Goal: Task Accomplishment & Management: Manage account settings

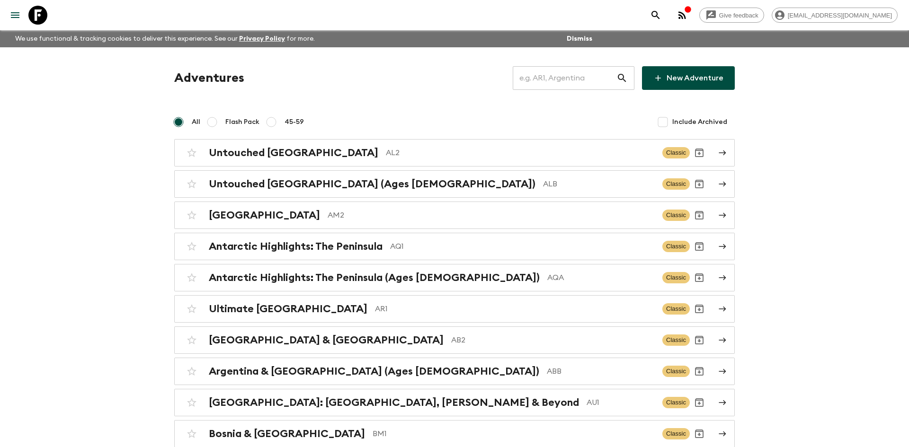
click at [527, 77] on input "text" at bounding box center [565, 78] width 104 height 27
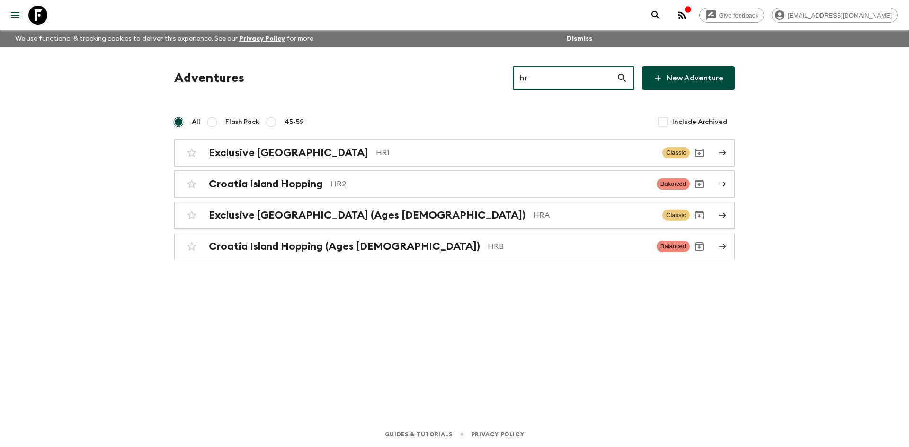
type input "hra"
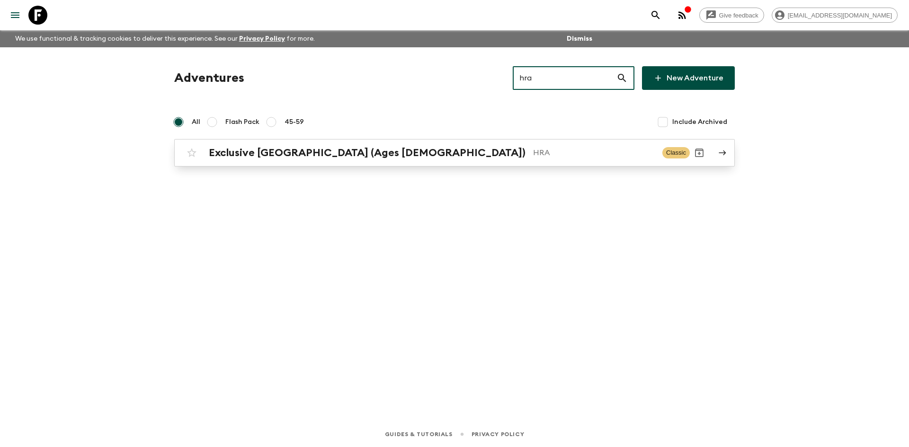
click at [325, 148] on h2 "Exclusive [GEOGRAPHIC_DATA] (Ages [DEMOGRAPHIC_DATA])" at bounding box center [367, 153] width 317 height 12
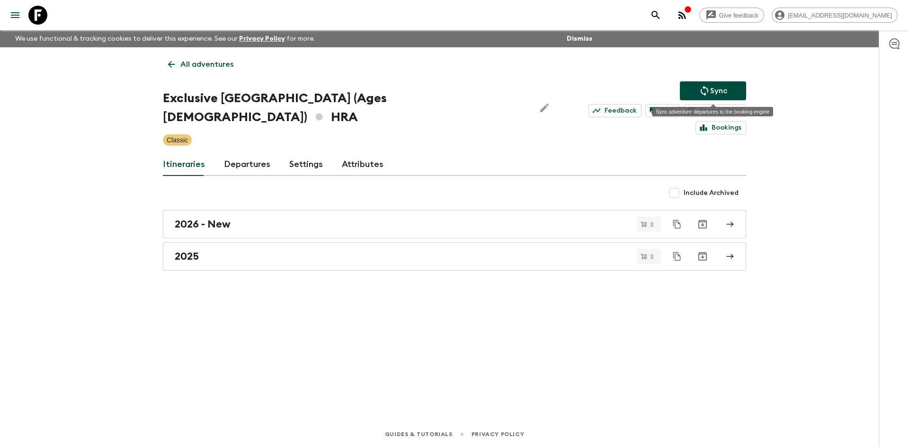
click at [716, 87] on p "Sync" at bounding box center [718, 90] width 17 height 11
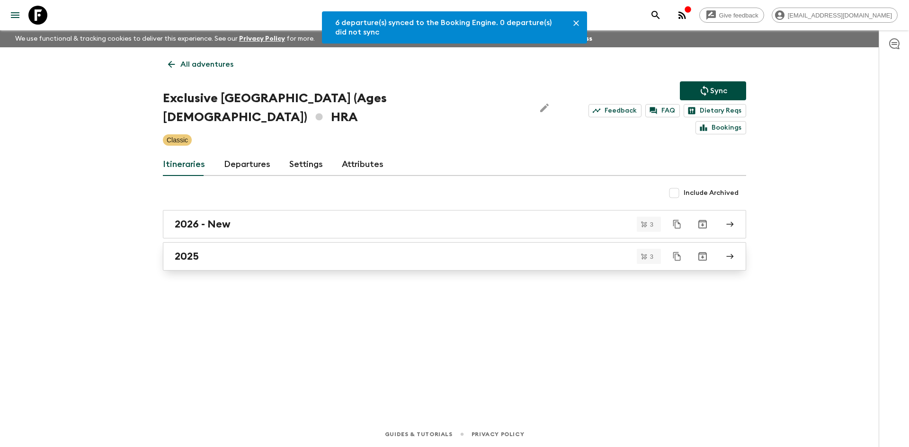
click at [182, 246] on link "2025" at bounding box center [454, 256] width 583 height 28
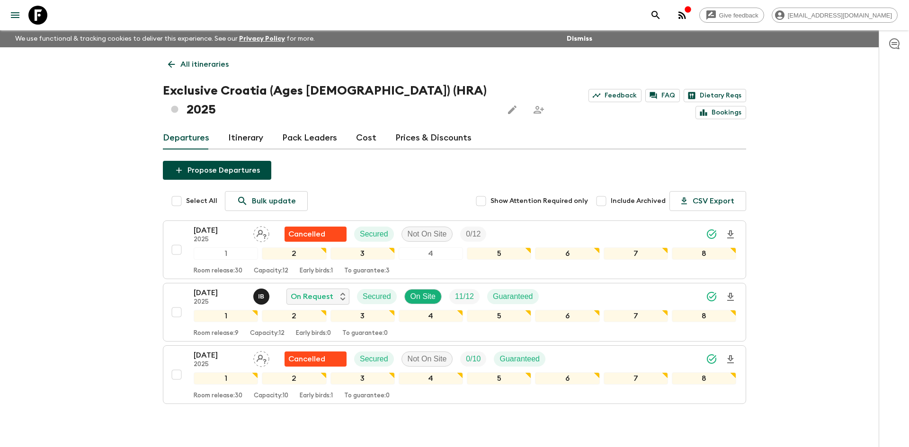
click at [197, 67] on p "All itineraries" at bounding box center [204, 64] width 48 height 11
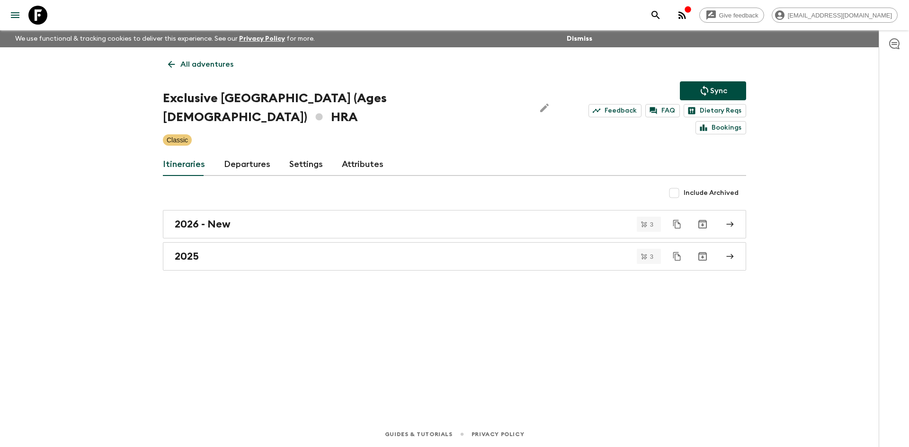
click at [197, 67] on p "All adventures" at bounding box center [206, 64] width 53 height 11
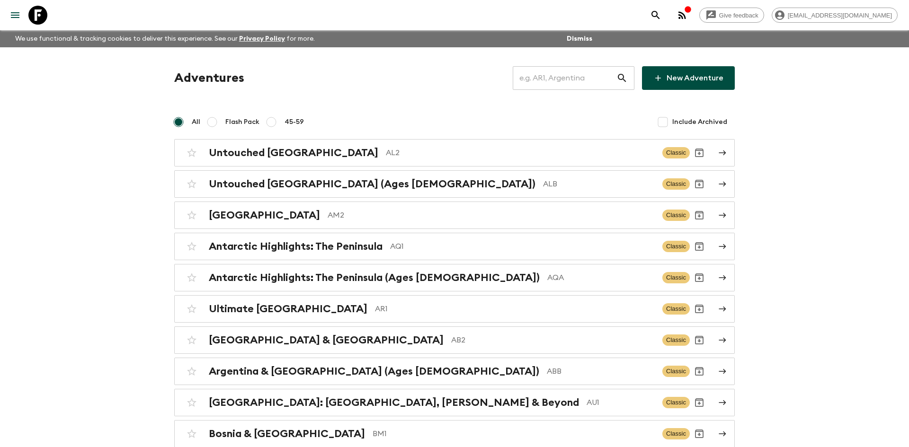
click at [539, 74] on input "text" at bounding box center [565, 78] width 104 height 27
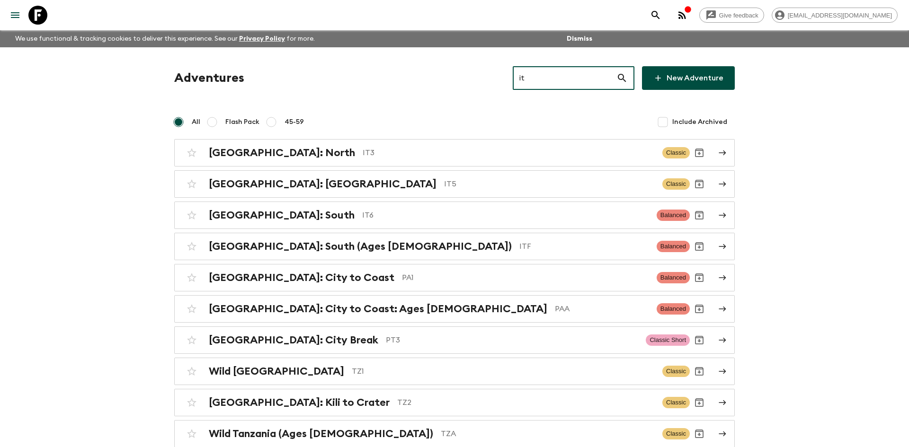
type input "it6"
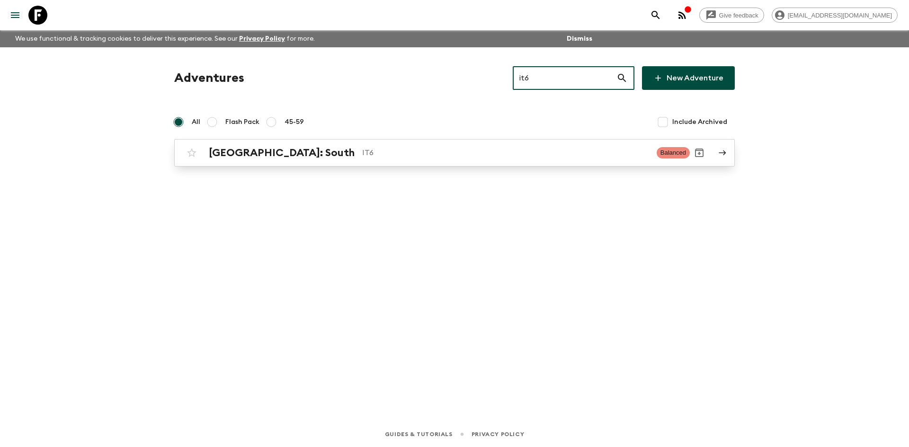
click at [264, 155] on h2 "[GEOGRAPHIC_DATA]: South" at bounding box center [282, 153] width 146 height 12
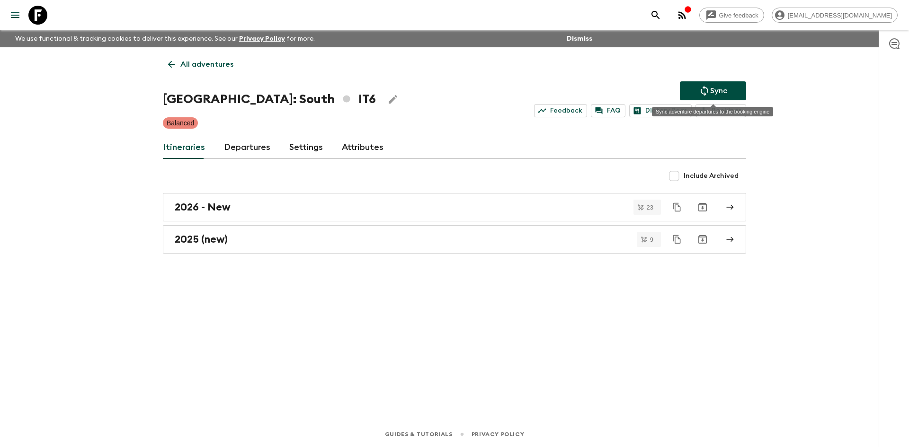
click at [697, 90] on button "Sync" at bounding box center [713, 90] width 66 height 19
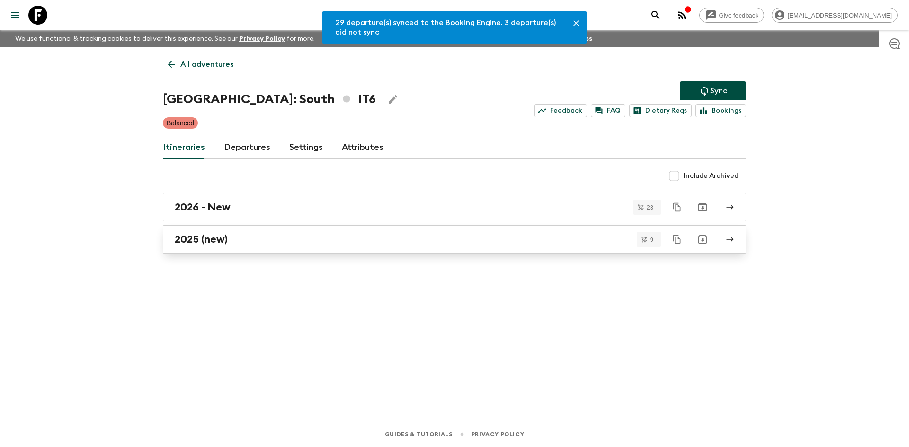
click at [221, 241] on h2 "2025 (new)" at bounding box center [201, 239] width 53 height 12
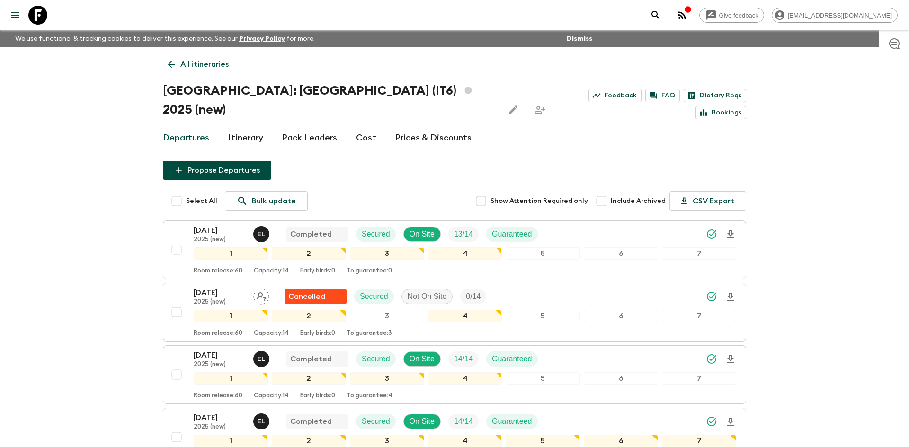
click at [196, 60] on p "All itineraries" at bounding box center [204, 64] width 48 height 11
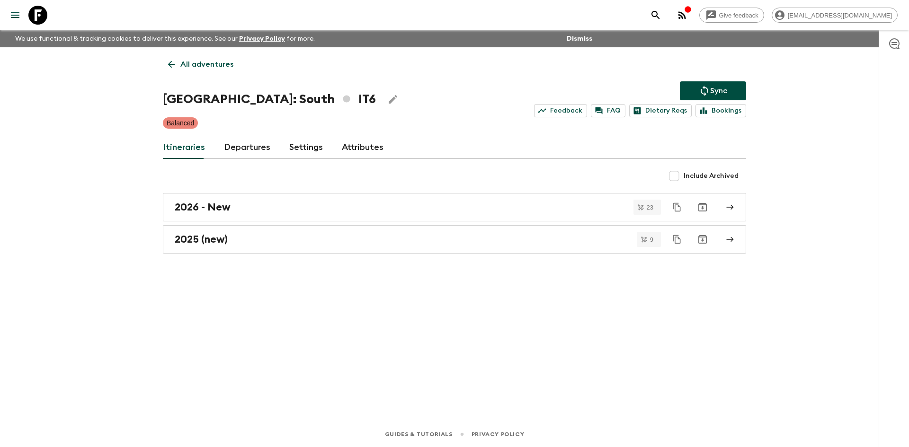
click at [232, 60] on link "All adventures" at bounding box center [201, 64] width 76 height 19
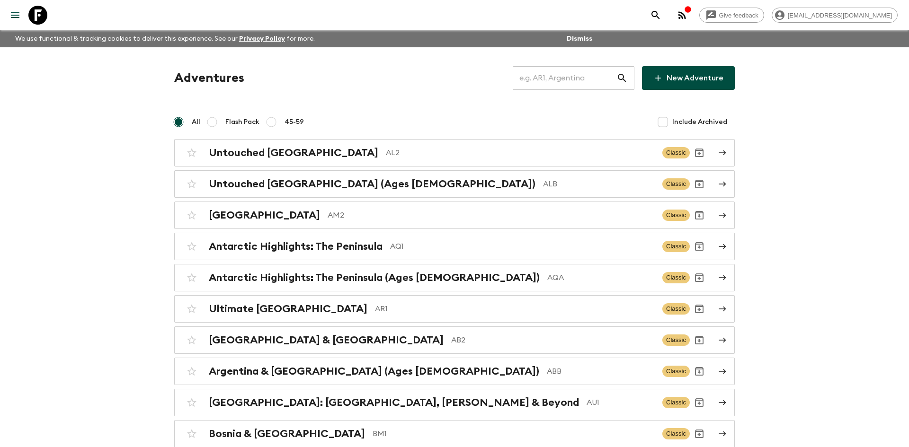
click at [554, 77] on input "text" at bounding box center [565, 78] width 104 height 27
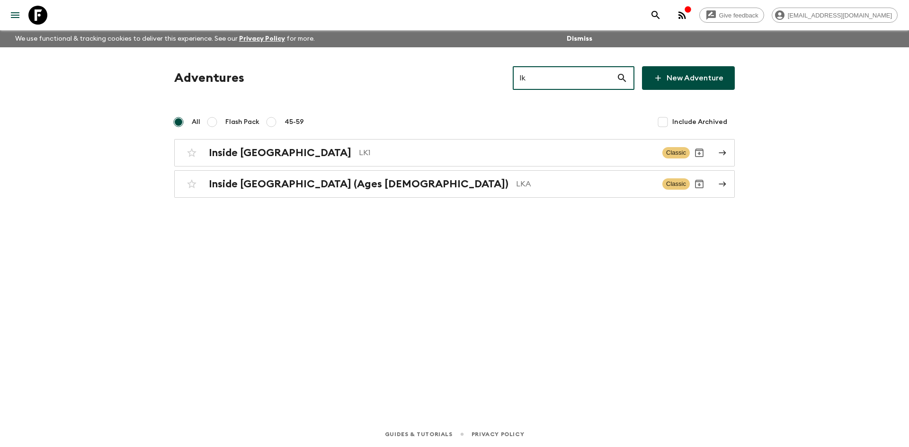
type input "lk1"
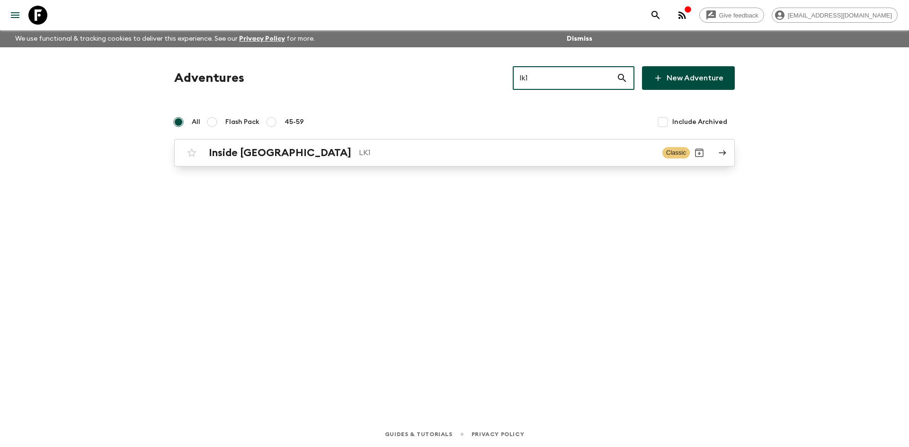
click at [249, 147] on h2 "Inside [GEOGRAPHIC_DATA]" at bounding box center [280, 153] width 142 height 12
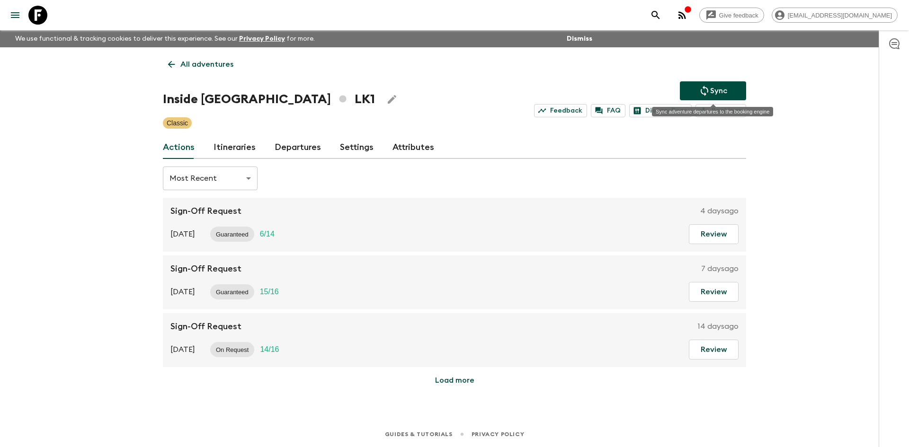
click at [702, 89] on icon "Sync adventure departures to the booking engine" at bounding box center [704, 90] width 11 height 11
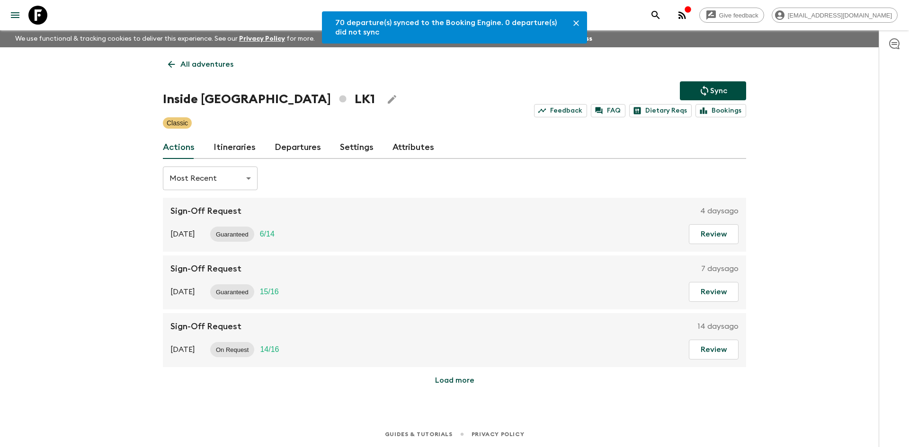
click at [309, 146] on link "Departures" at bounding box center [298, 147] width 46 height 23
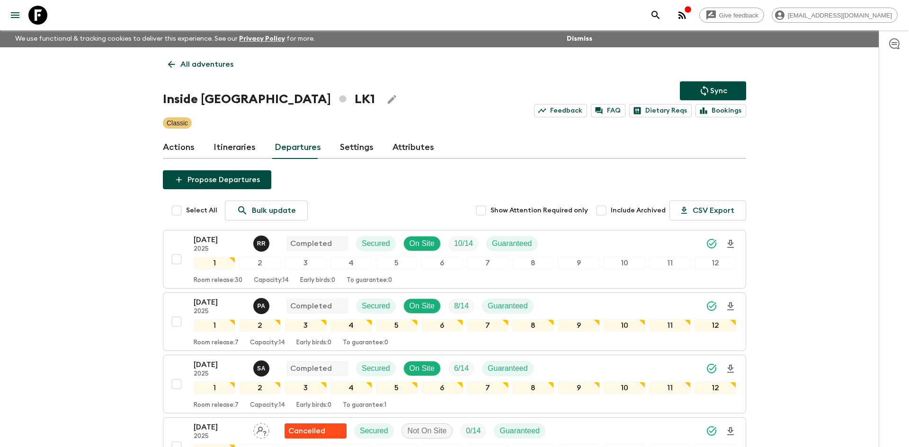
click at [191, 63] on p "All adventures" at bounding box center [206, 64] width 53 height 11
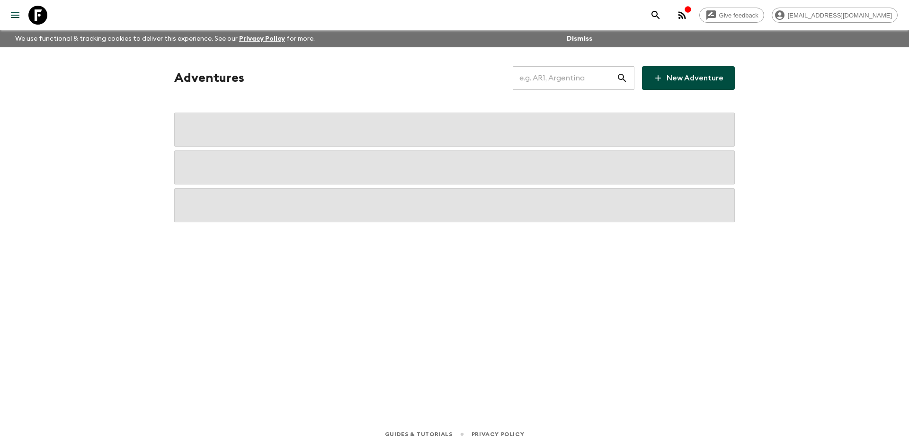
click at [542, 77] on input "text" at bounding box center [565, 78] width 104 height 27
type input "pr1"
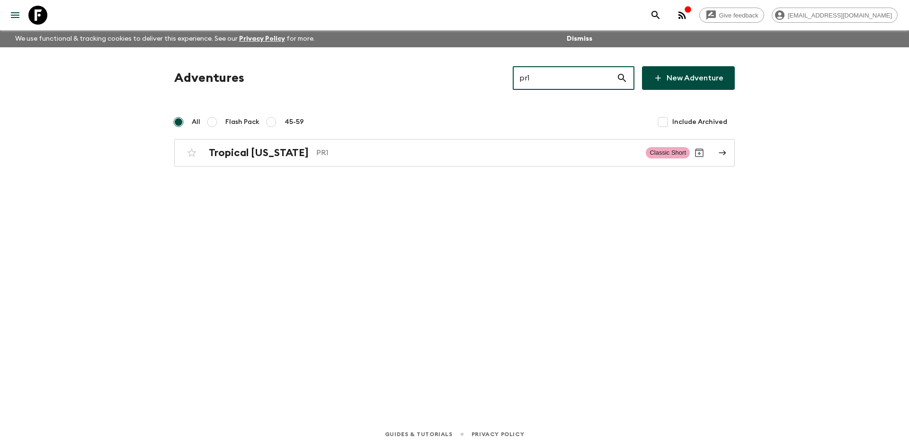
click at [542, 76] on input "pr1" at bounding box center [565, 78] width 104 height 27
click at [474, 150] on p "PR1" at bounding box center [477, 152] width 322 height 11
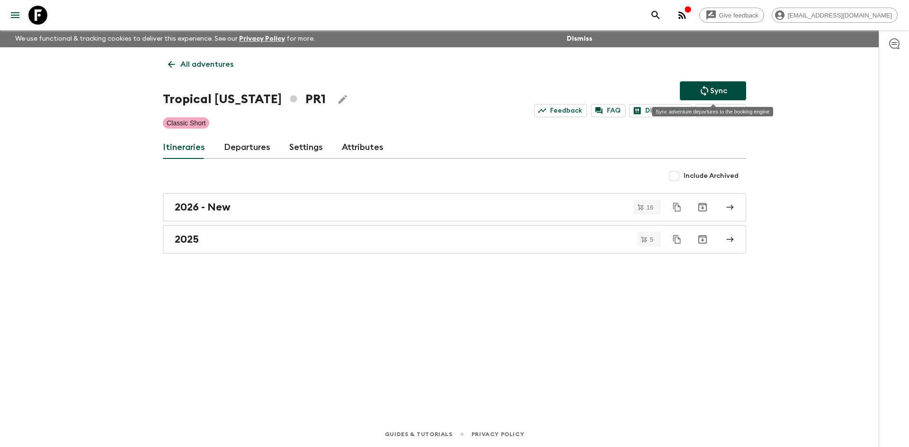
click at [702, 94] on icon "Sync adventure departures to the booking engine" at bounding box center [705, 91] width 8 height 10
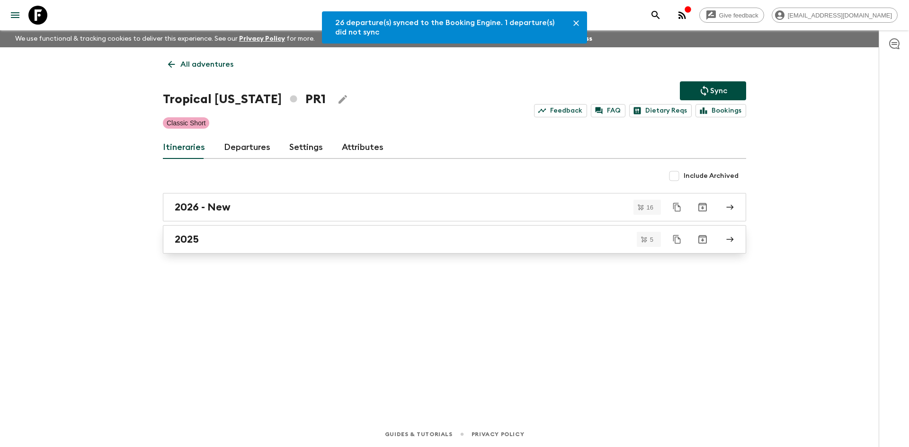
click at [245, 238] on div "2025" at bounding box center [445, 239] width 541 height 12
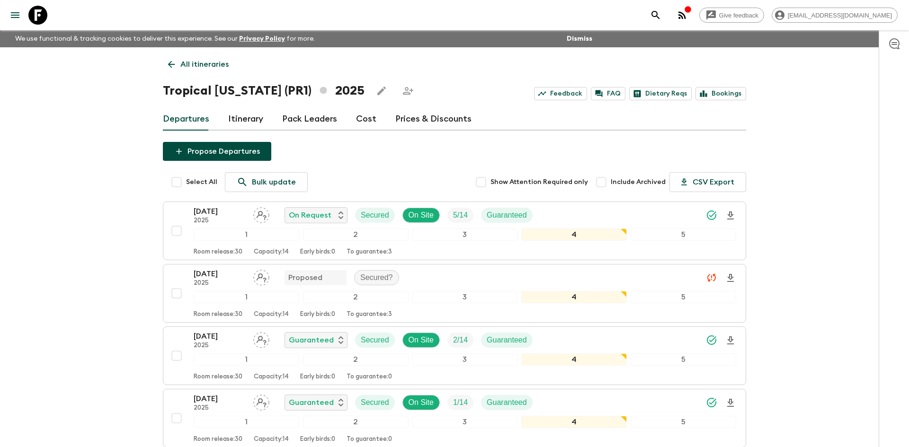
click at [205, 60] on p "All itineraries" at bounding box center [204, 64] width 48 height 11
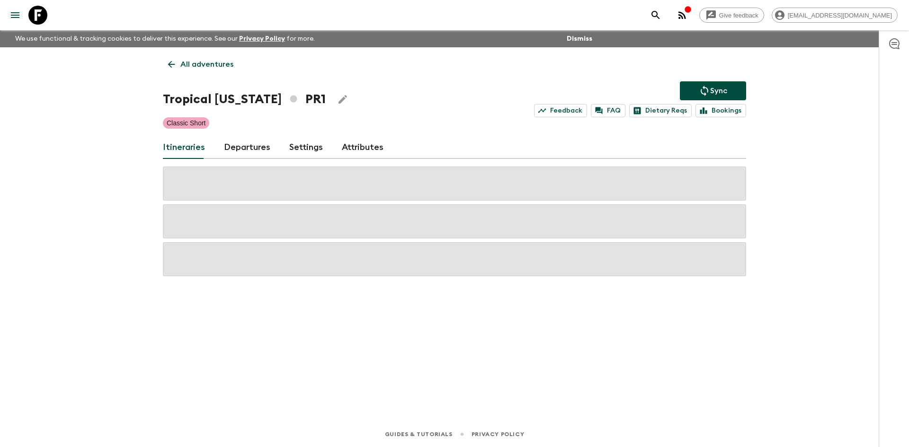
click at [205, 60] on p "All adventures" at bounding box center [206, 64] width 53 height 11
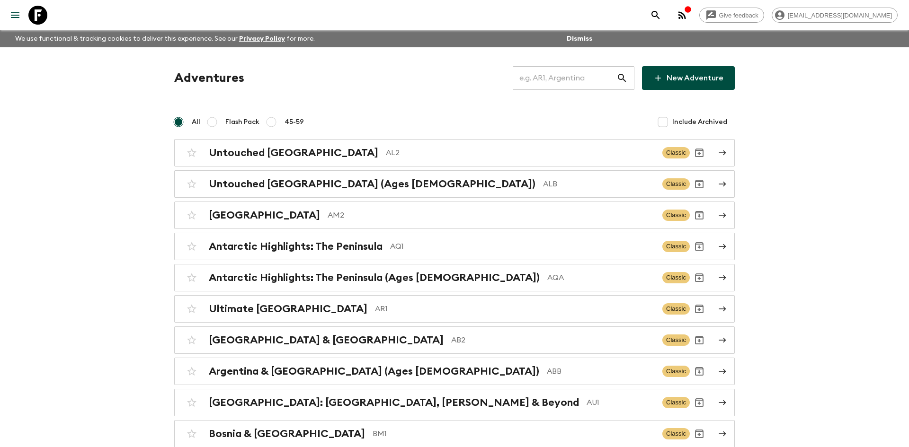
click at [569, 73] on input "text" at bounding box center [565, 78] width 104 height 27
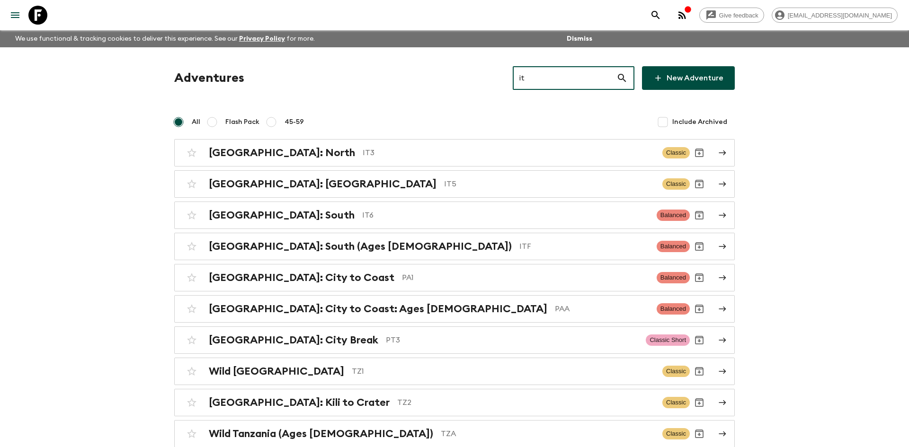
type input "it6"
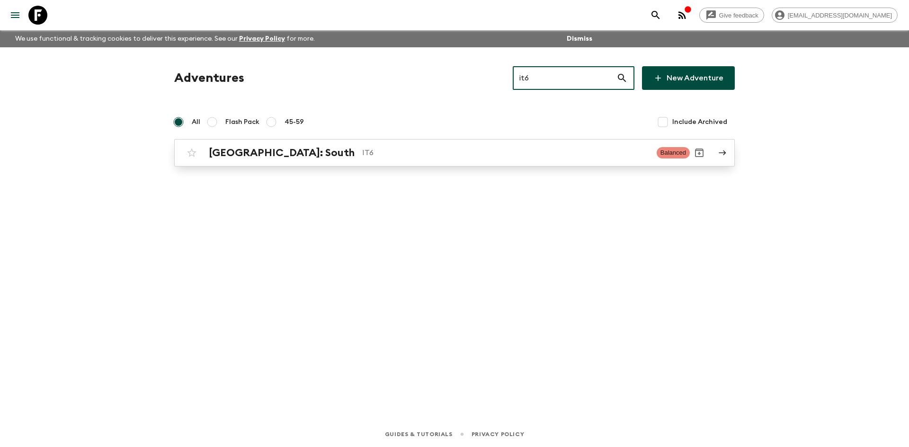
click at [276, 159] on div "[GEOGRAPHIC_DATA]: South IT6" at bounding box center [429, 153] width 440 height 12
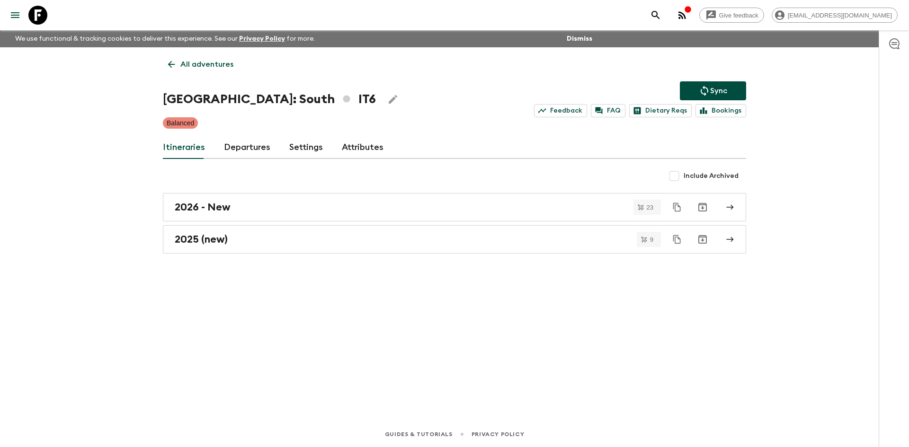
click at [721, 97] on button "Sync" at bounding box center [713, 90] width 66 height 19
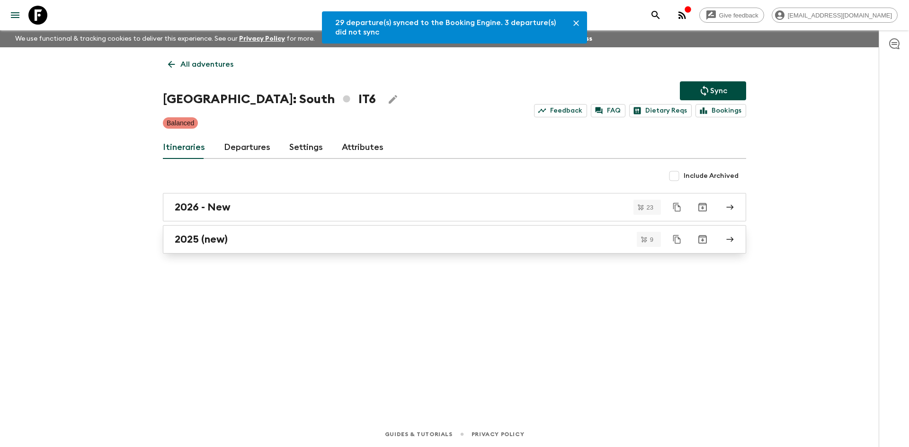
click at [226, 237] on h2 "2025 (new)" at bounding box center [201, 239] width 53 height 12
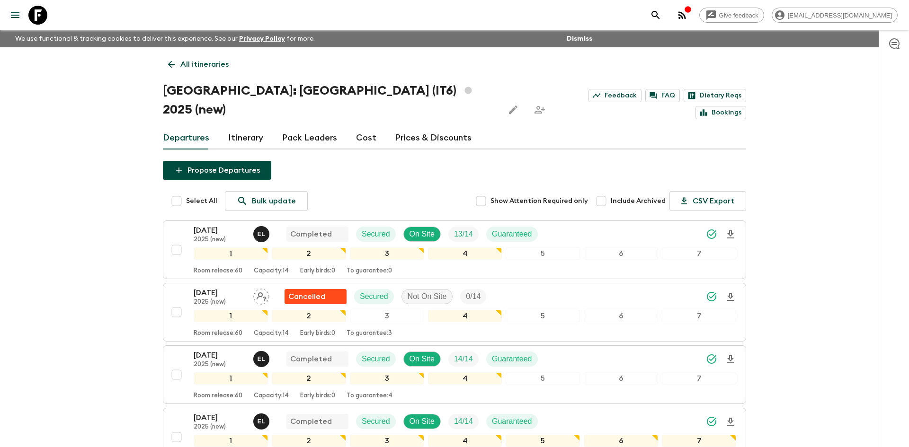
click at [185, 66] on p "All itineraries" at bounding box center [204, 64] width 48 height 11
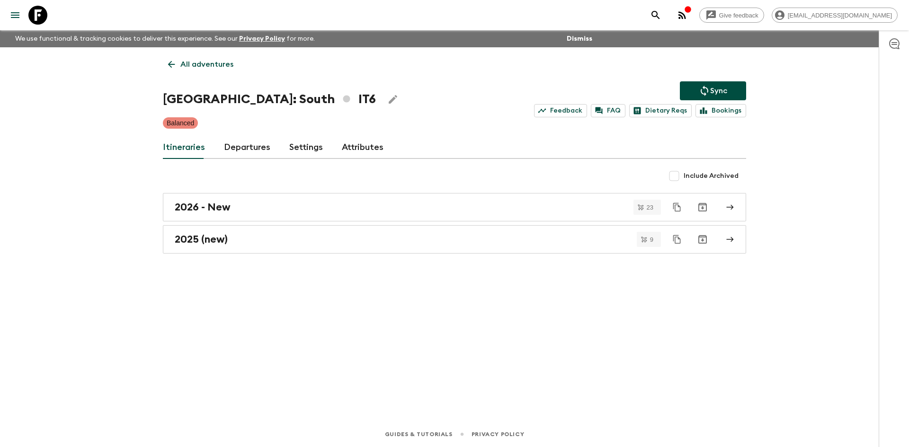
click at [185, 66] on p "All adventures" at bounding box center [206, 64] width 53 height 11
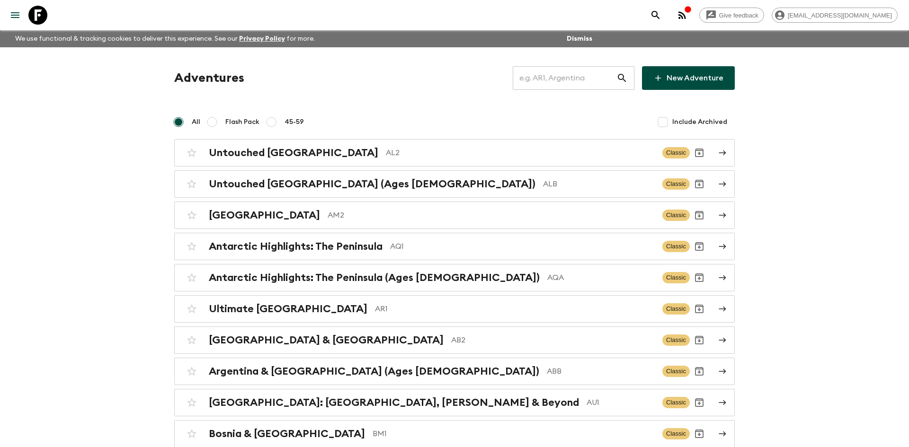
click at [542, 81] on input "text" at bounding box center [565, 78] width 104 height 27
type input "al2"
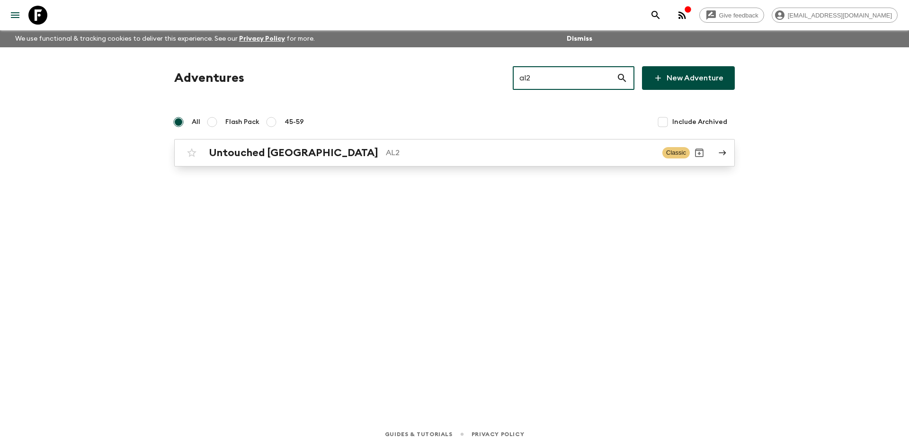
click at [313, 145] on div "Untouched Albania AL2 Classic" at bounding box center [435, 152] width 507 height 19
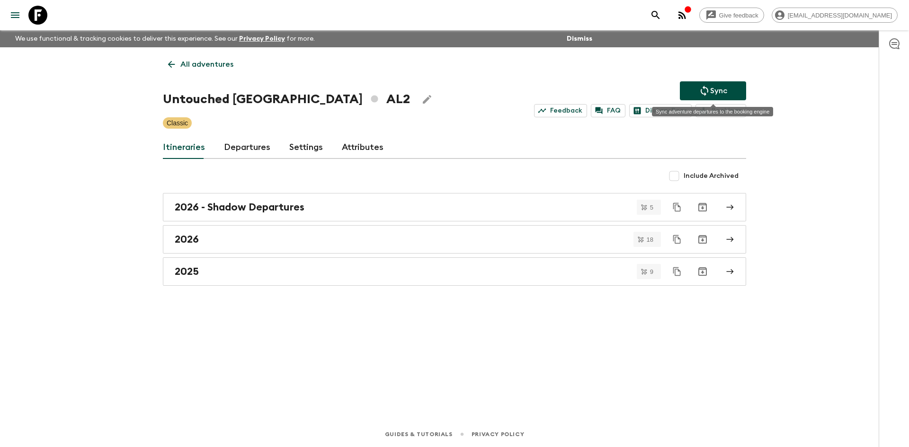
click at [722, 85] on p "Sync" at bounding box center [718, 90] width 17 height 11
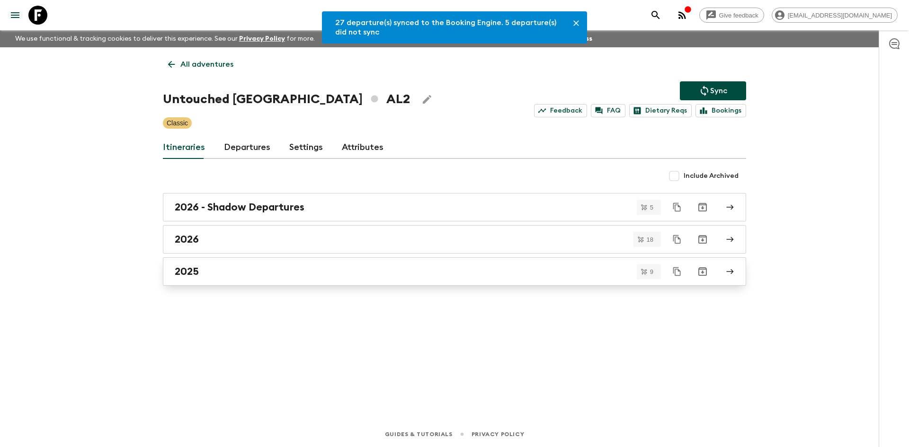
click at [211, 267] on div "2025" at bounding box center [445, 272] width 541 height 12
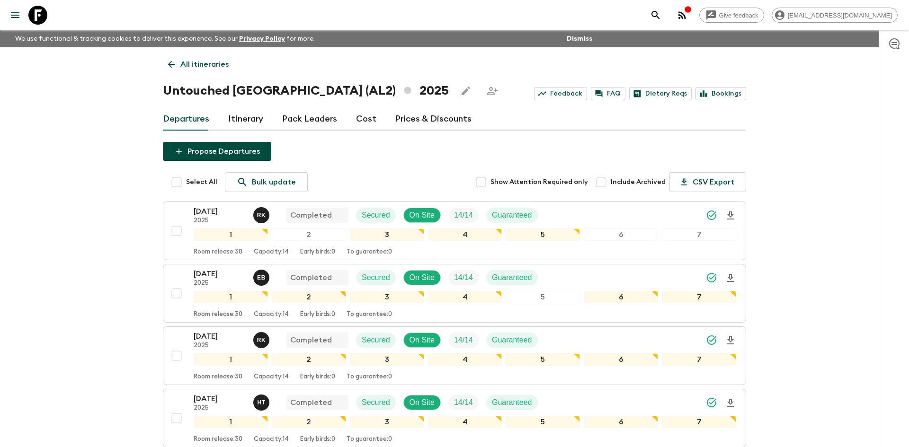
click at [205, 71] on link "All itineraries" at bounding box center [198, 64] width 71 height 19
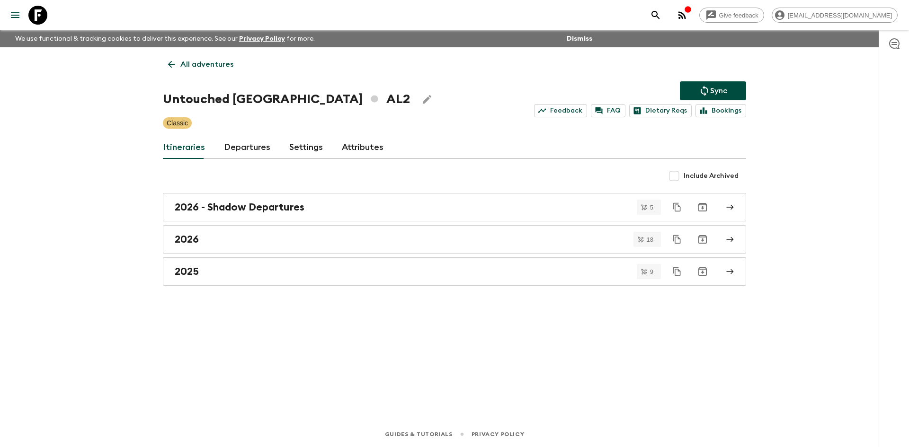
click at [205, 71] on link "All adventures" at bounding box center [201, 64] width 76 height 19
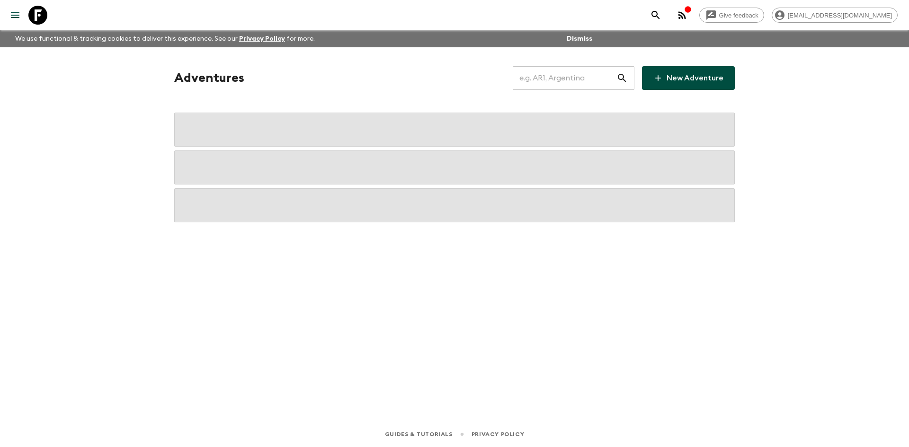
click at [544, 80] on input "text" at bounding box center [565, 78] width 104 height 27
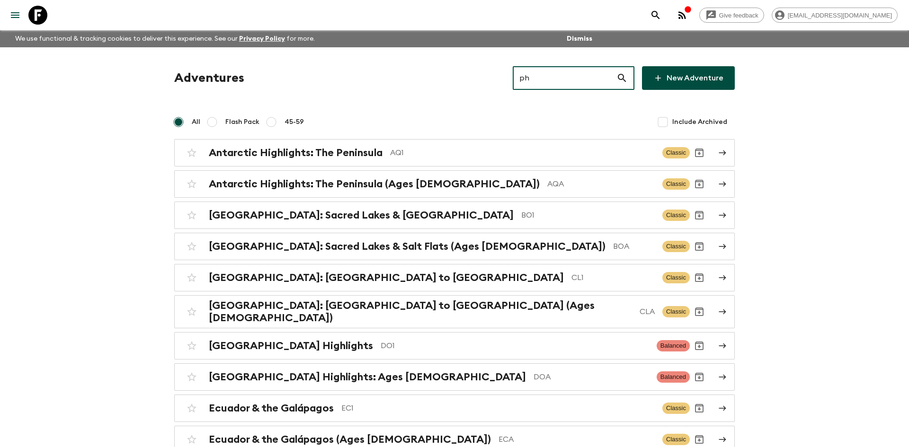
type input "pha"
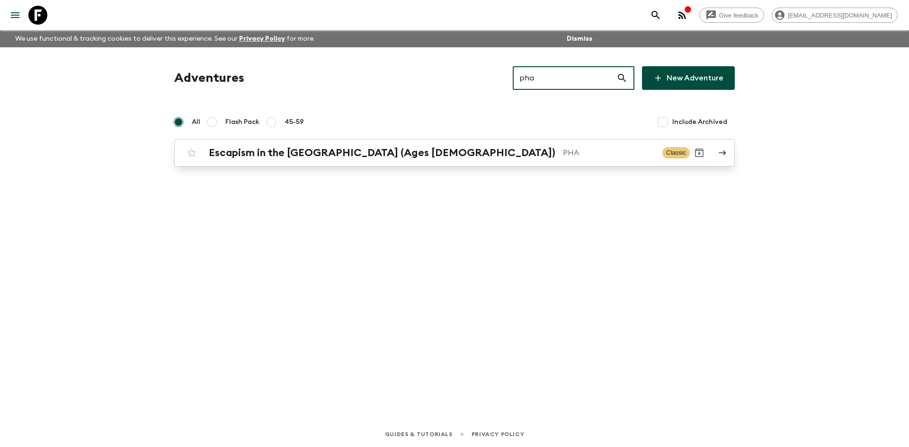
click at [357, 148] on h2 "Escapism in the [GEOGRAPHIC_DATA] (Ages [DEMOGRAPHIC_DATA])" at bounding box center [382, 153] width 346 height 12
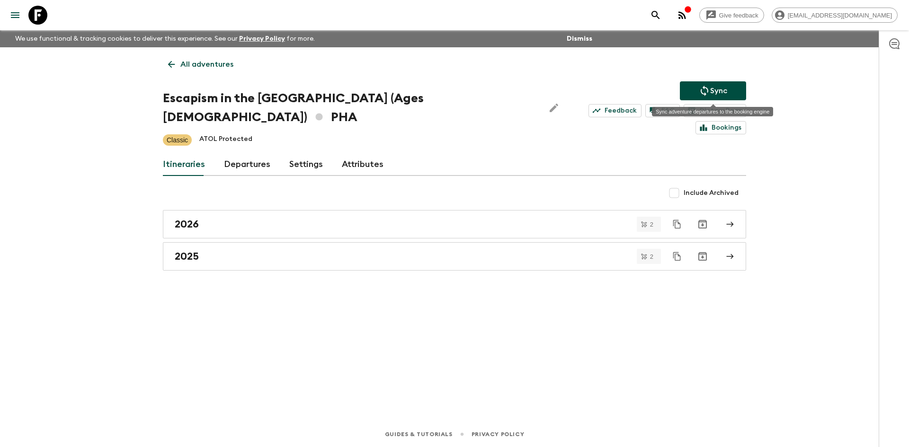
click at [725, 93] on p "Sync" at bounding box center [718, 90] width 17 height 11
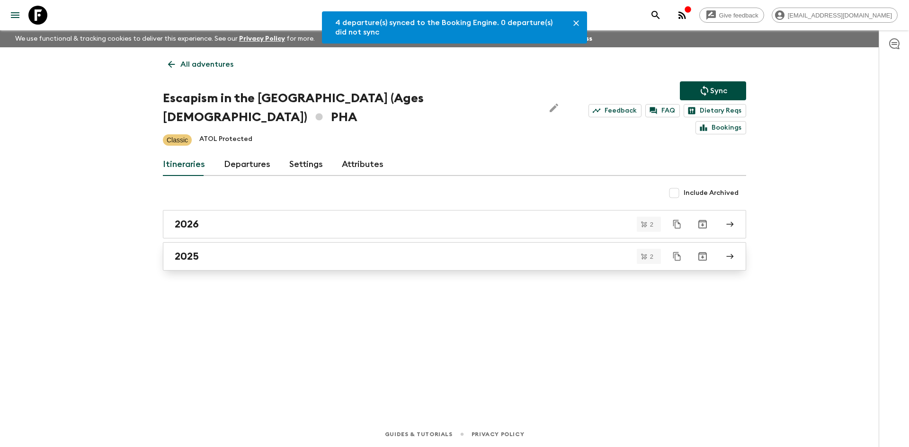
click at [237, 250] on div "2025" at bounding box center [445, 256] width 541 height 12
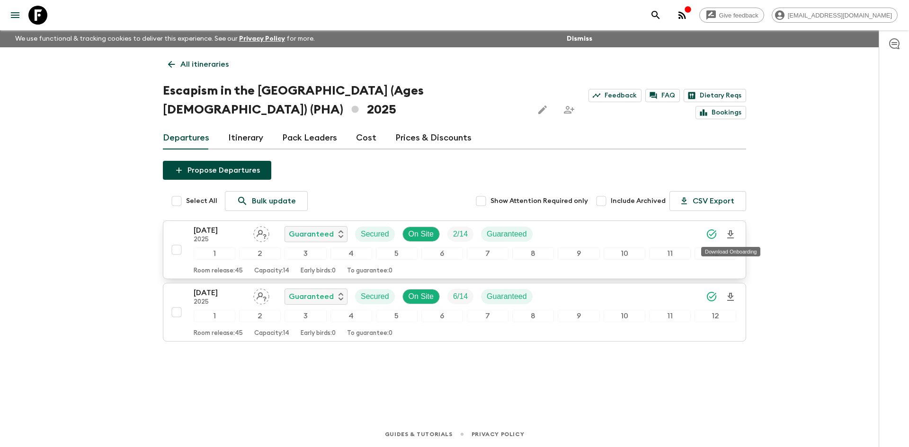
click at [728, 235] on icon "Download Onboarding" at bounding box center [730, 234] width 11 height 11
click at [225, 63] on p "All itineraries" at bounding box center [204, 64] width 48 height 11
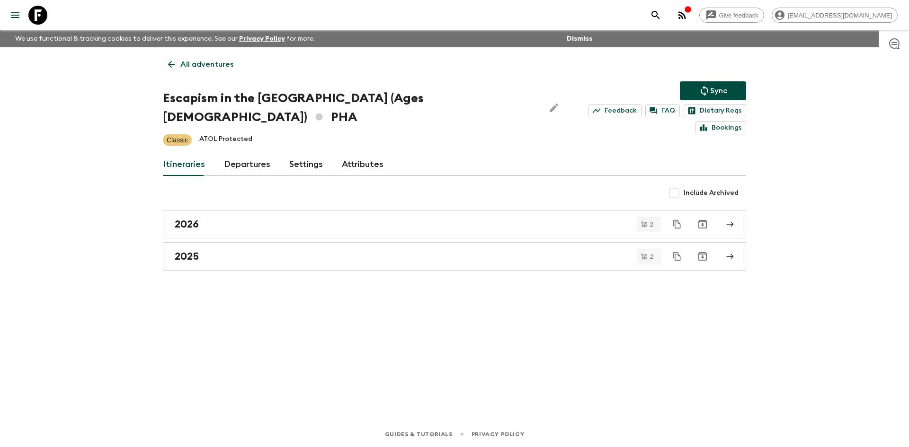
click at [225, 63] on p "All adventures" at bounding box center [206, 64] width 53 height 11
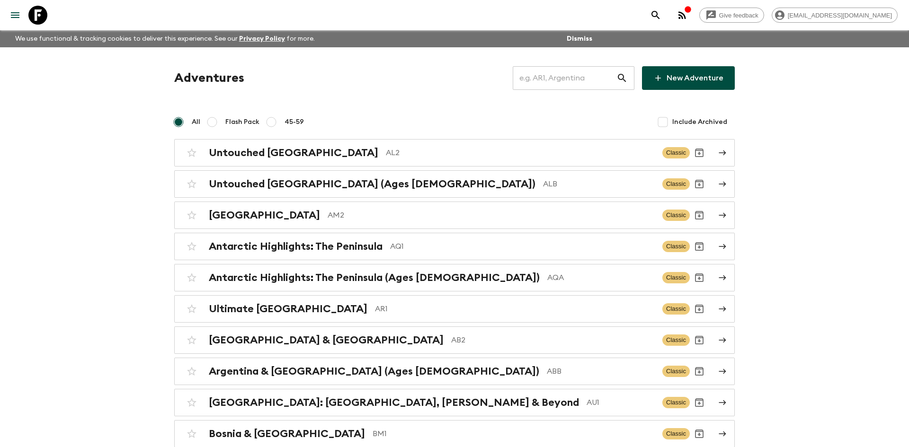
click at [537, 77] on input "text" at bounding box center [565, 78] width 104 height 27
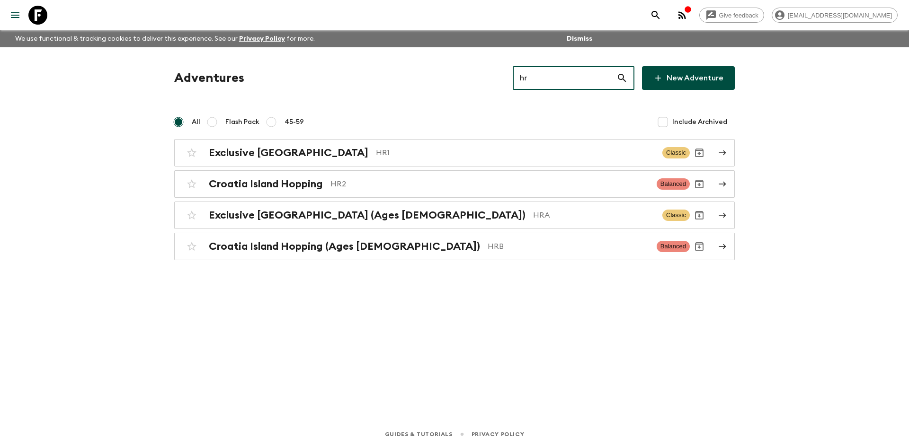
type input "hra"
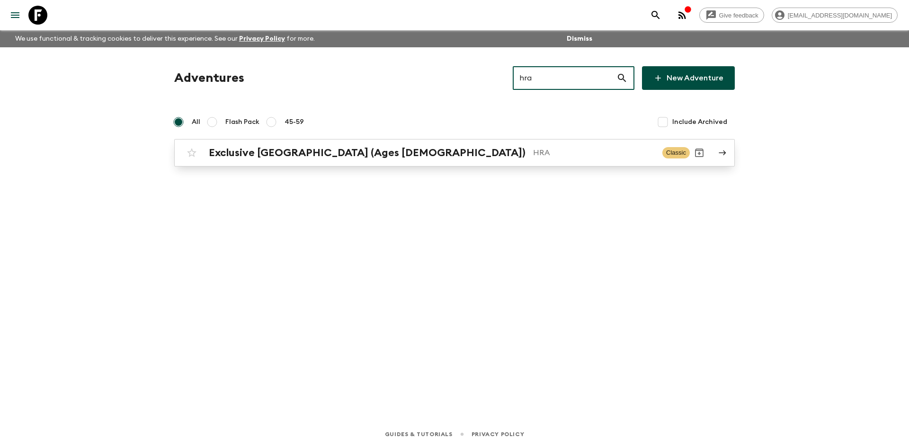
click at [358, 145] on div "Exclusive [GEOGRAPHIC_DATA] (Ages [DEMOGRAPHIC_DATA]) HRA Classic" at bounding box center [435, 152] width 507 height 19
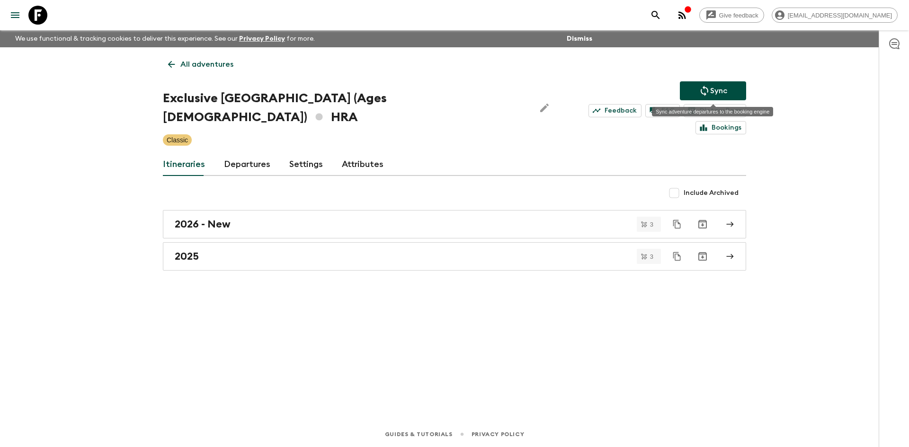
click at [697, 94] on button "Sync" at bounding box center [713, 90] width 66 height 19
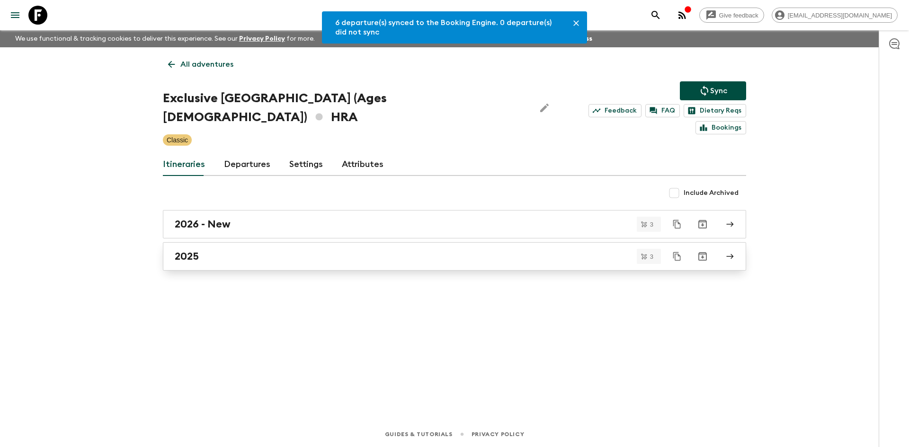
click at [183, 250] on h2 "2025" at bounding box center [187, 256] width 24 height 12
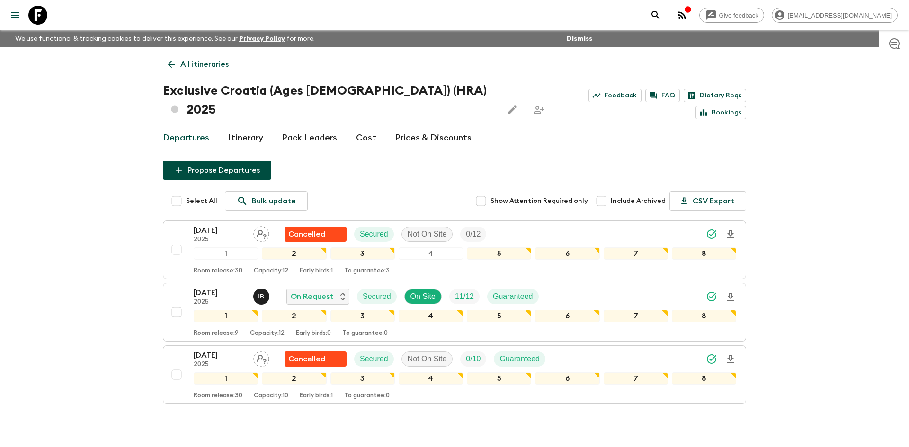
click at [222, 64] on p "All itineraries" at bounding box center [204, 64] width 48 height 11
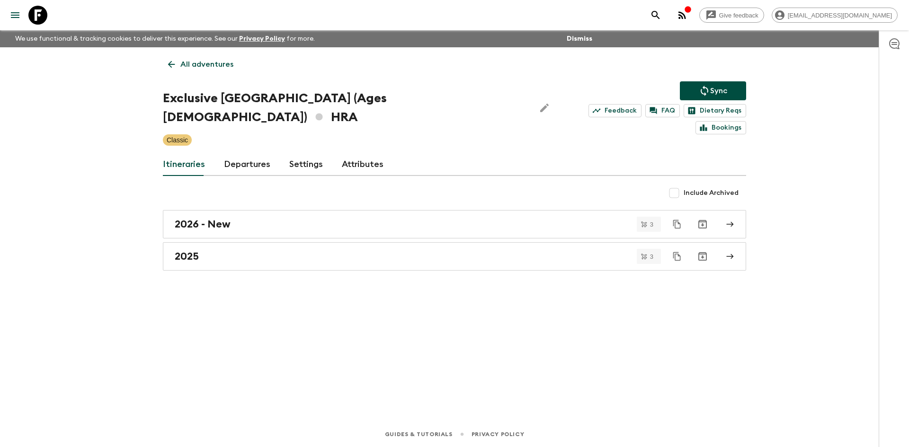
click at [222, 64] on p "All adventures" at bounding box center [206, 64] width 53 height 11
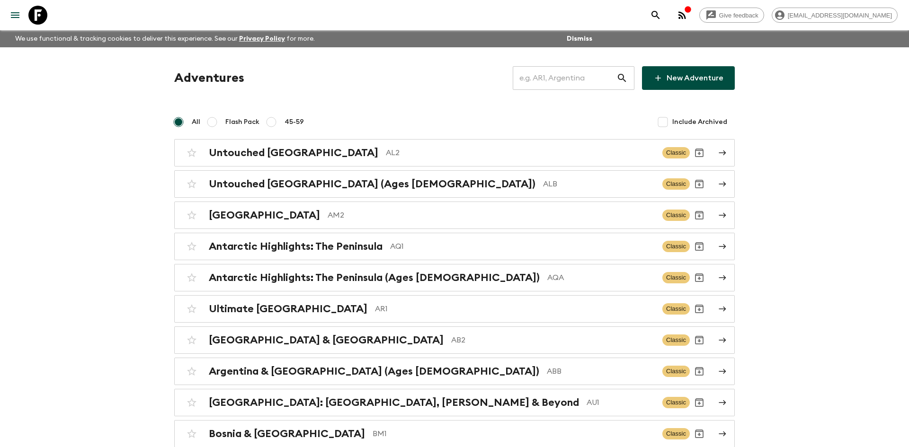
click at [586, 86] on input "text" at bounding box center [565, 78] width 104 height 27
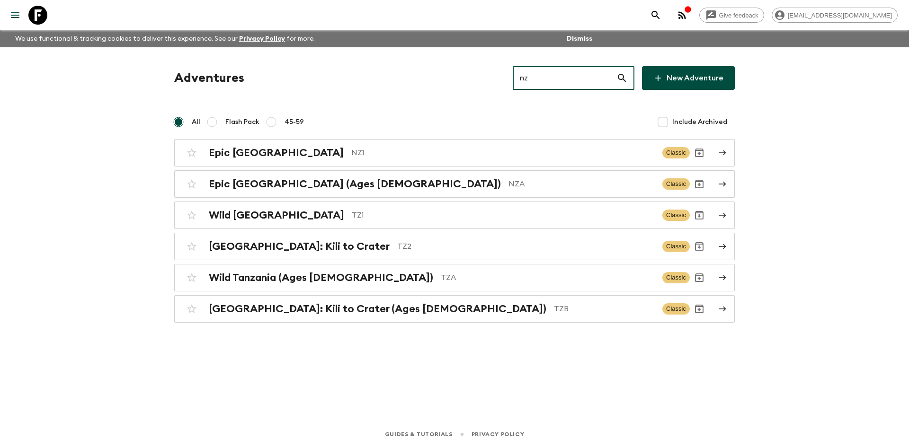
type input "nza"
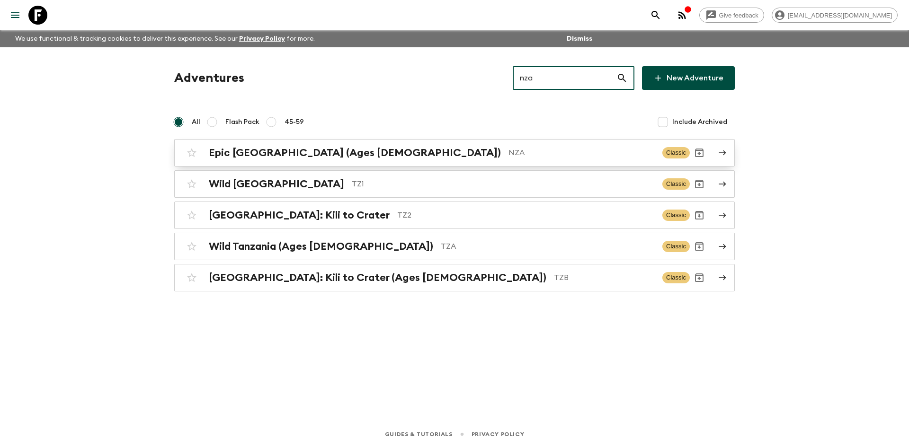
click at [346, 154] on h2 "Epic [GEOGRAPHIC_DATA] (Ages [DEMOGRAPHIC_DATA])" at bounding box center [355, 153] width 292 height 12
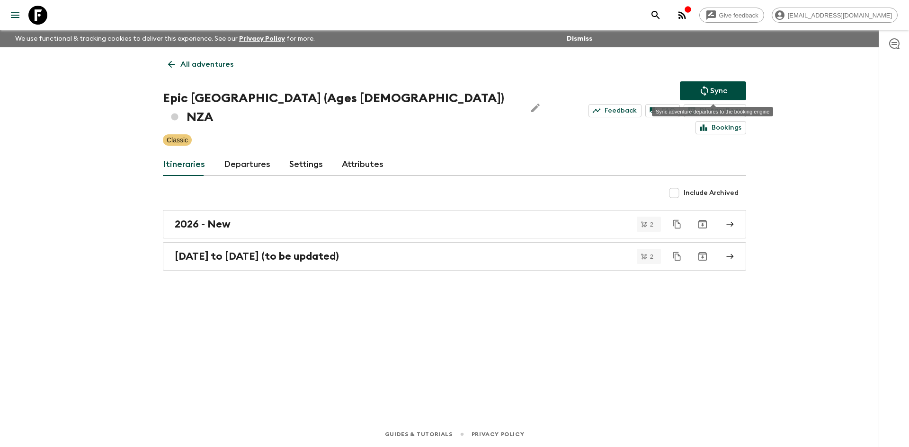
click at [704, 87] on icon "Sync adventure departures to the booking engine" at bounding box center [705, 91] width 8 height 10
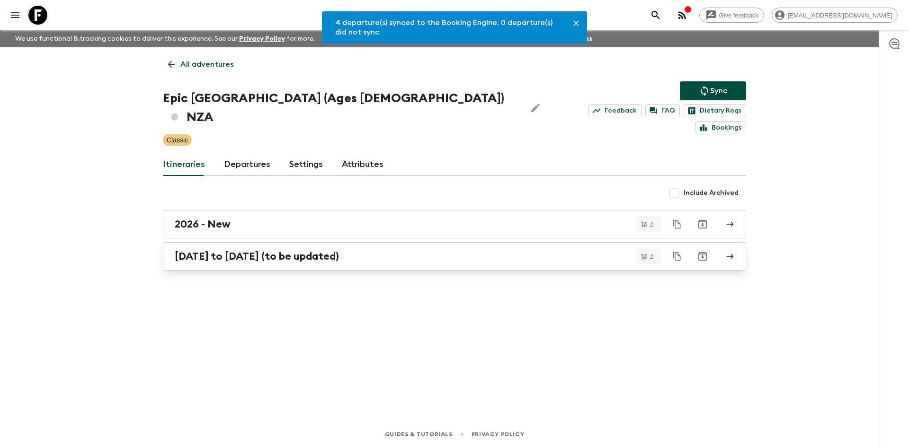
click at [274, 250] on h2 "[DATE] to [DATE] (to be updated)" at bounding box center [257, 256] width 164 height 12
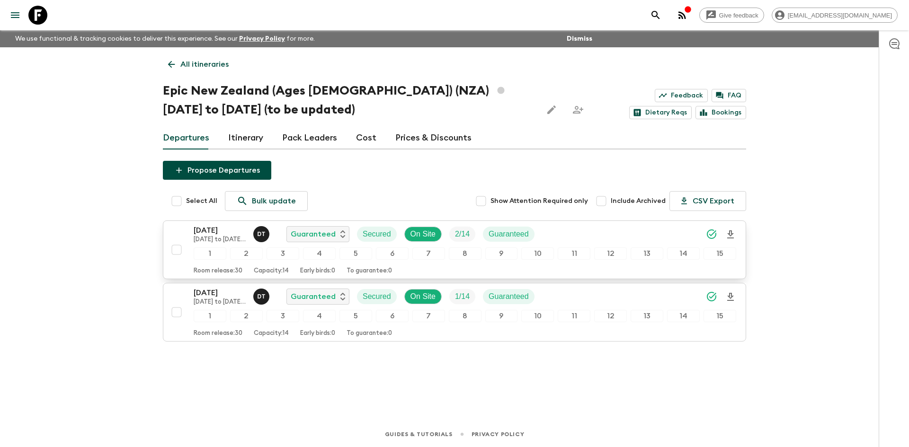
click at [729, 231] on icon "Download Onboarding" at bounding box center [730, 235] width 7 height 8
click at [210, 62] on p "All itineraries" at bounding box center [204, 64] width 48 height 11
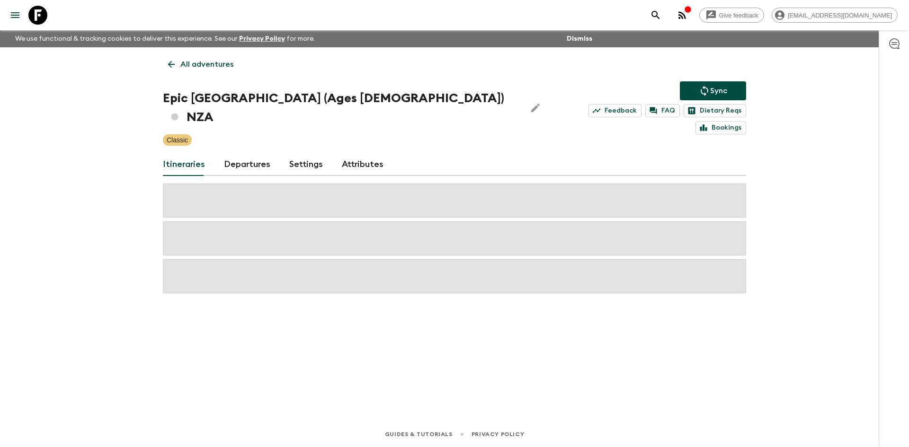
click at [210, 62] on p "All adventures" at bounding box center [206, 64] width 53 height 11
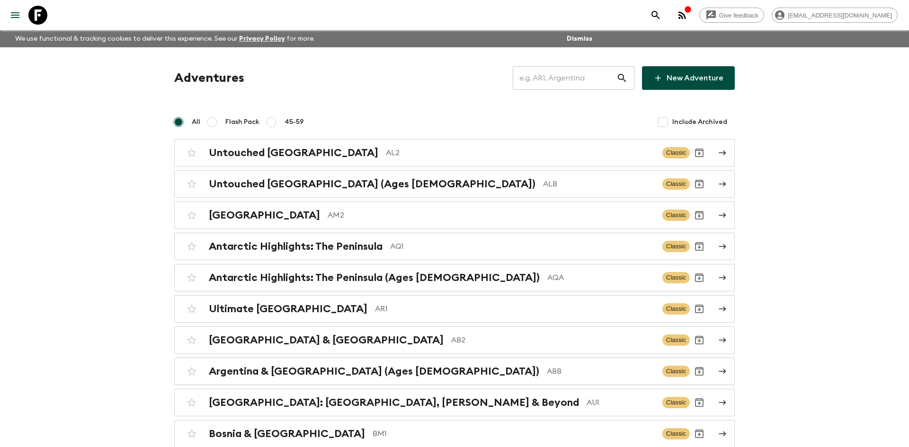
click at [547, 73] on input "text" at bounding box center [565, 78] width 104 height 27
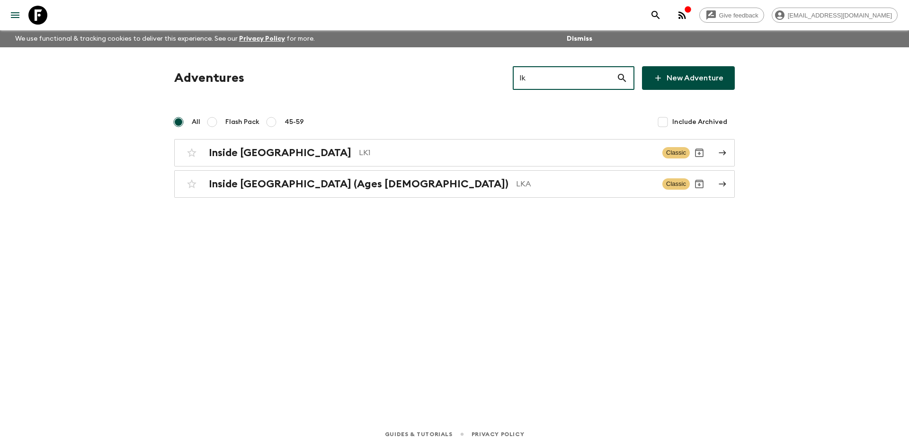
type input "lk1"
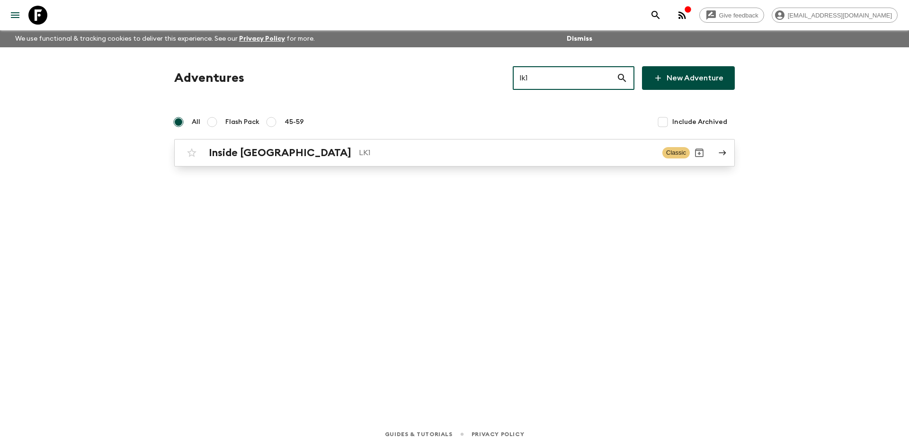
click at [359, 147] on p "LK1" at bounding box center [507, 152] width 296 height 11
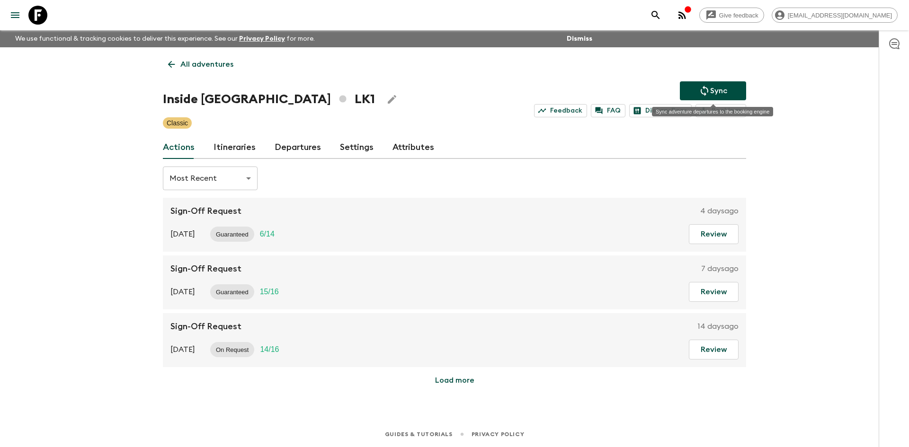
click at [696, 89] on button "Sync" at bounding box center [713, 90] width 66 height 19
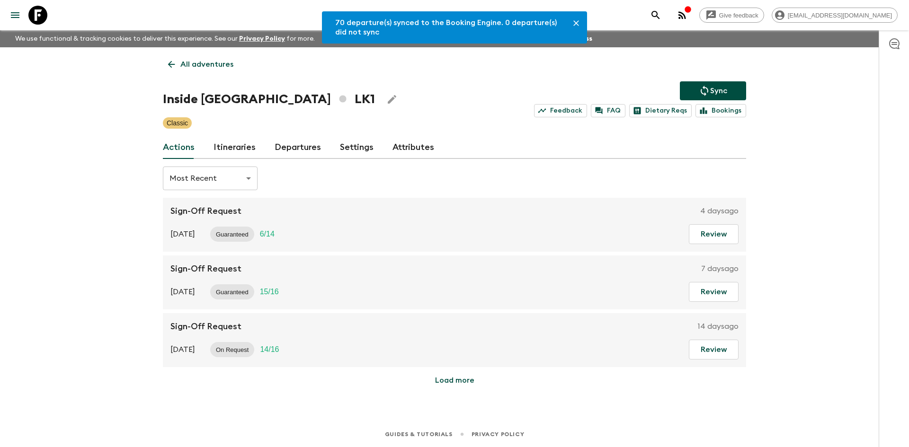
click at [294, 150] on link "Departures" at bounding box center [298, 147] width 46 height 23
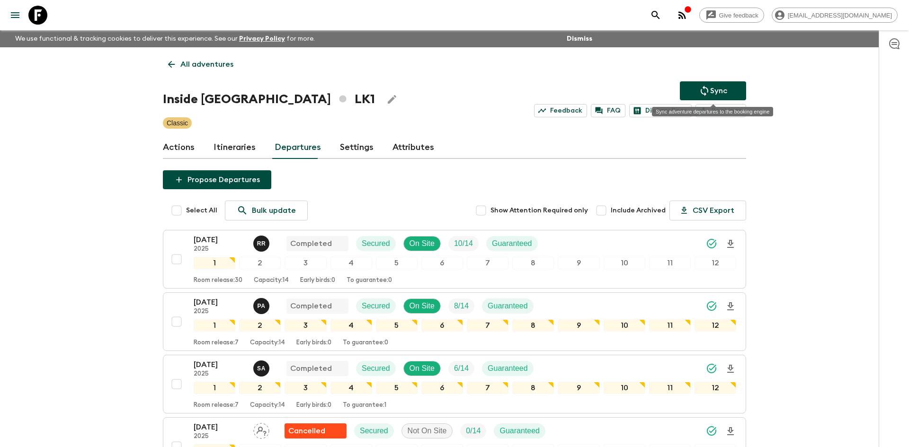
click at [726, 86] on p "Sync" at bounding box center [718, 90] width 17 height 11
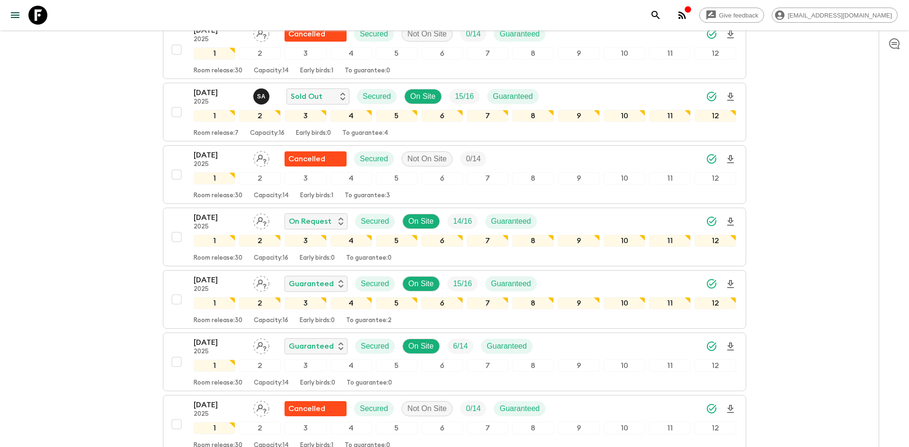
scroll to position [586, 0]
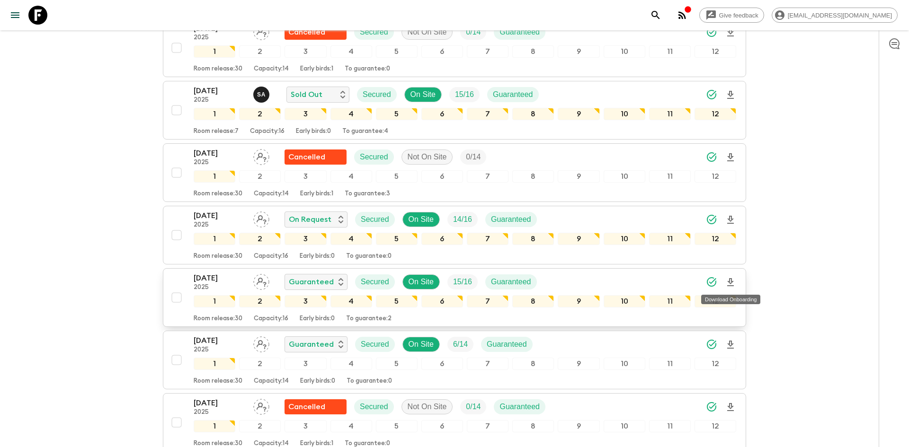
click at [731, 281] on icon "Download Onboarding" at bounding box center [730, 282] width 7 height 8
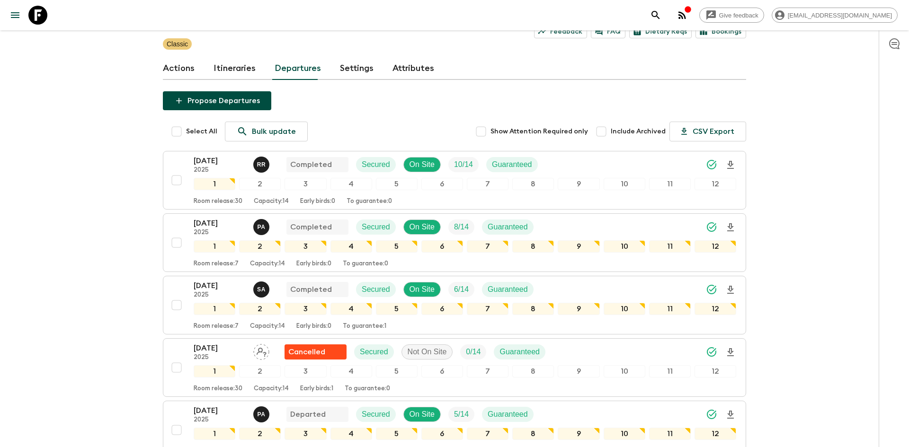
scroll to position [0, 0]
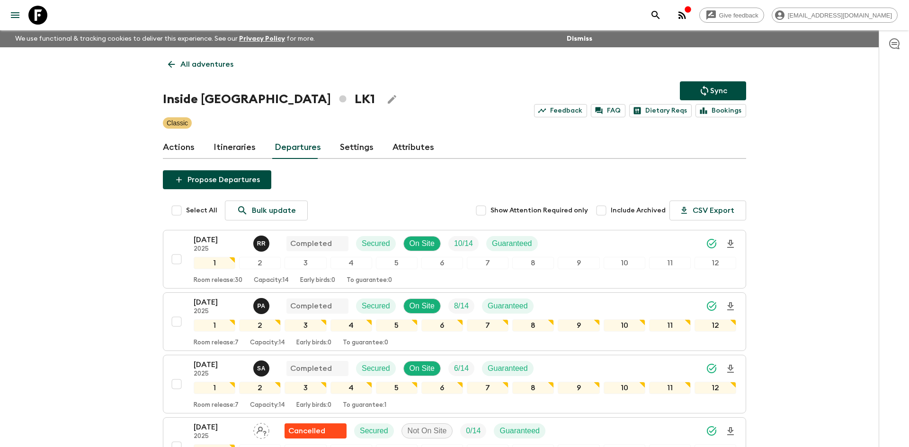
click at [198, 58] on link "All adventures" at bounding box center [201, 64] width 76 height 19
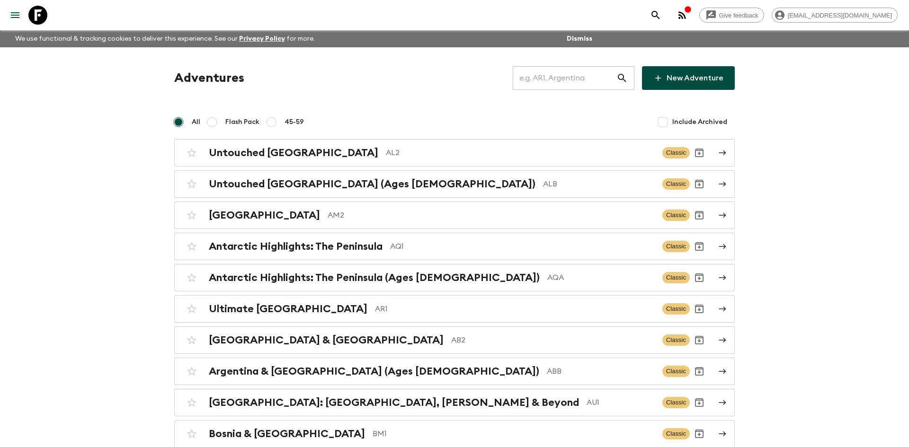
click at [531, 82] on input "text" at bounding box center [565, 78] width 104 height 27
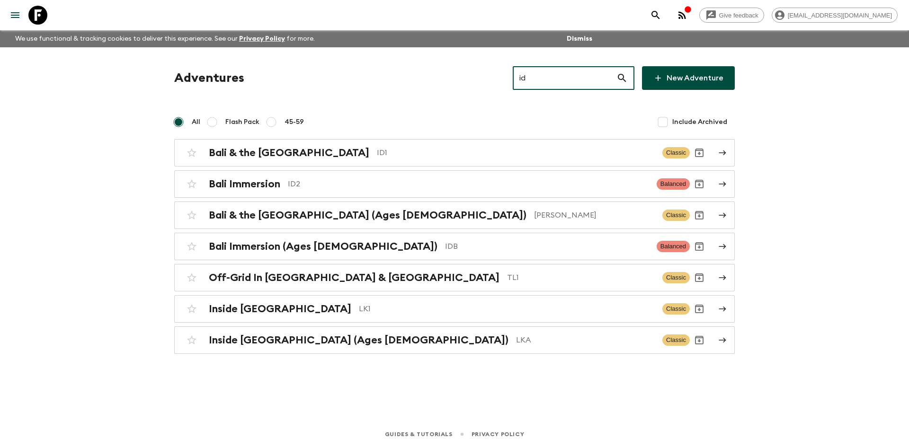
type input "id1"
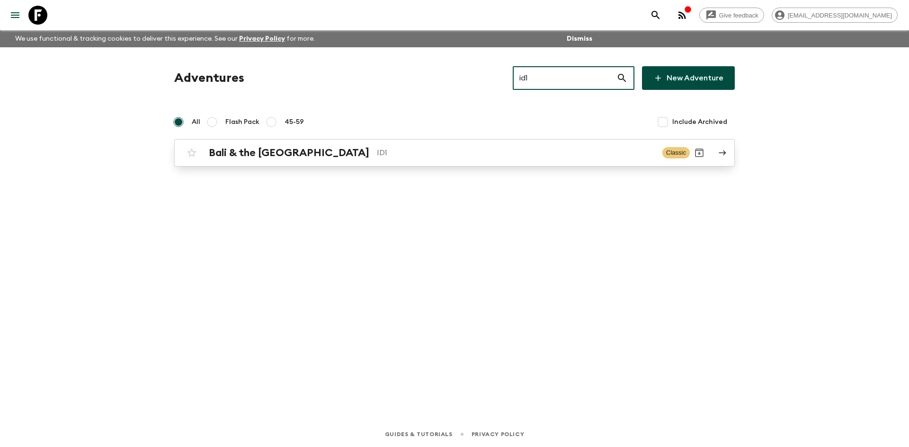
click at [325, 144] on div "Bali & the [GEOGRAPHIC_DATA] ID1 Classic" at bounding box center [435, 152] width 507 height 19
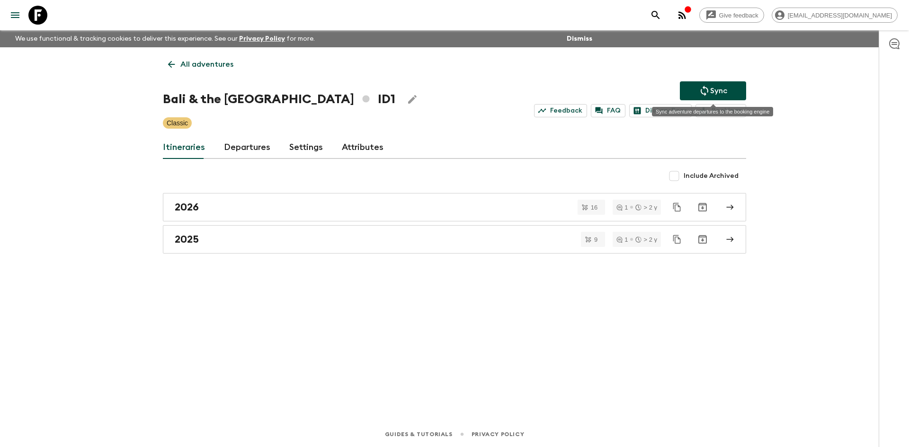
click at [715, 90] on p "Sync" at bounding box center [718, 90] width 17 height 11
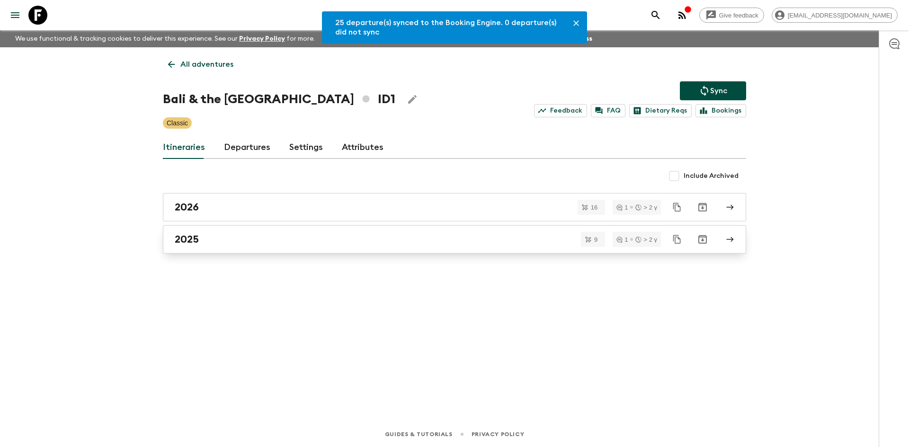
click at [253, 234] on div "2025" at bounding box center [445, 239] width 541 height 12
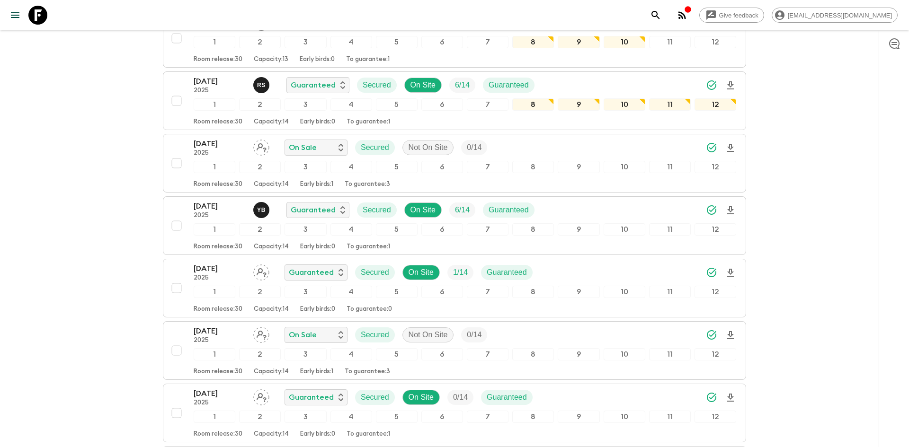
scroll to position [150, 0]
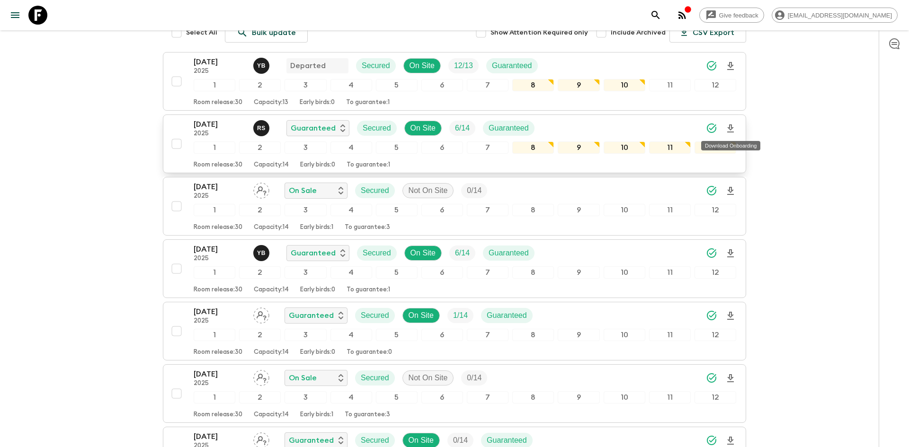
click at [734, 130] on icon "Download Onboarding" at bounding box center [730, 128] width 11 height 11
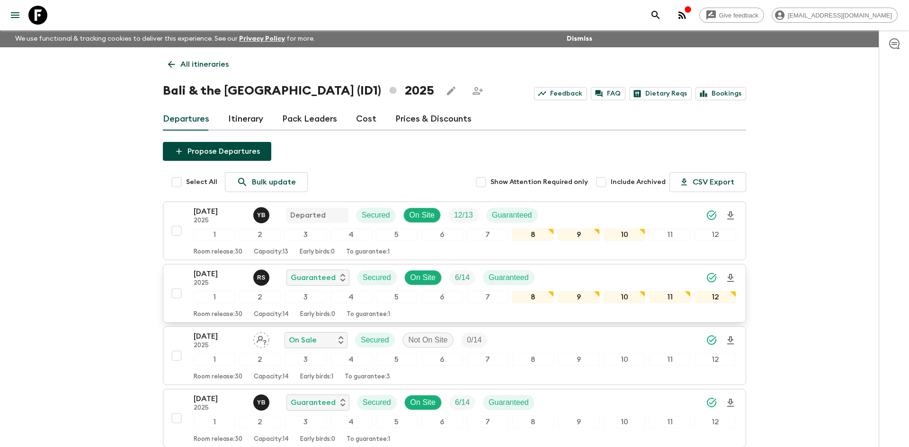
click at [195, 61] on p "All itineraries" at bounding box center [204, 64] width 48 height 11
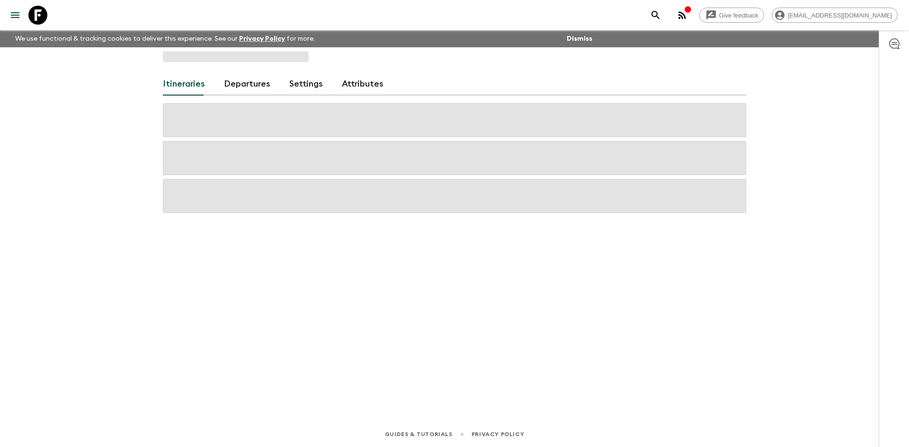
click at [195, 61] on span at bounding box center [236, 56] width 146 height 11
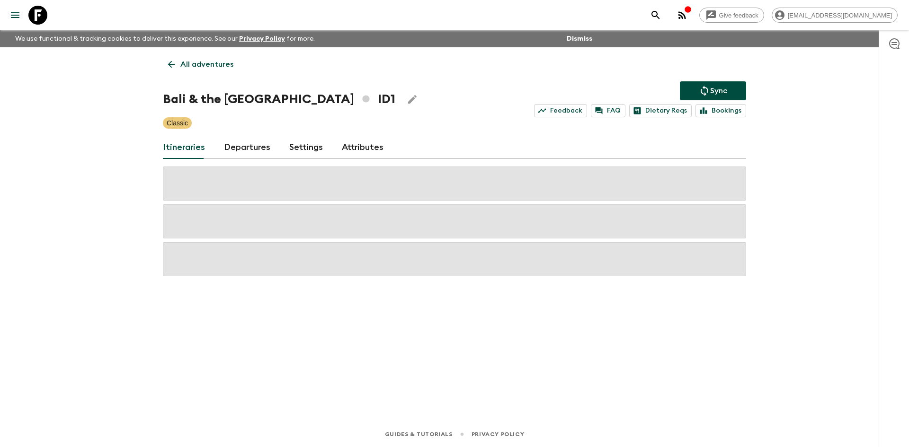
click at [195, 61] on p "All adventures" at bounding box center [206, 64] width 53 height 11
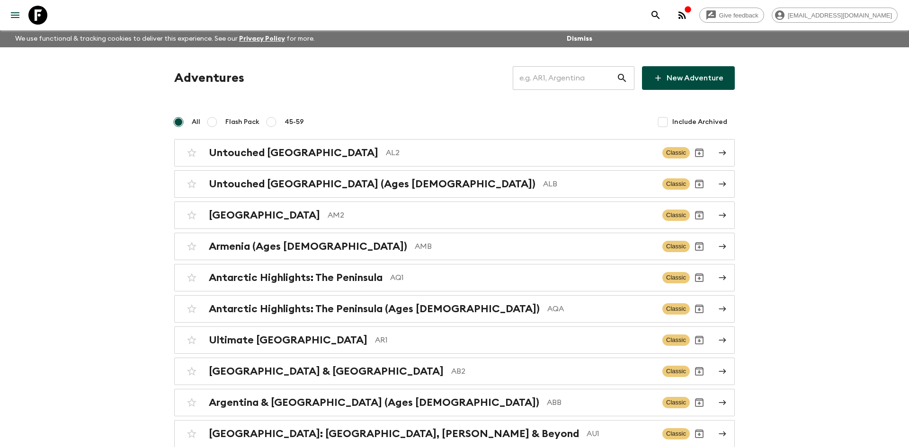
click at [527, 89] on input "text" at bounding box center [565, 78] width 104 height 27
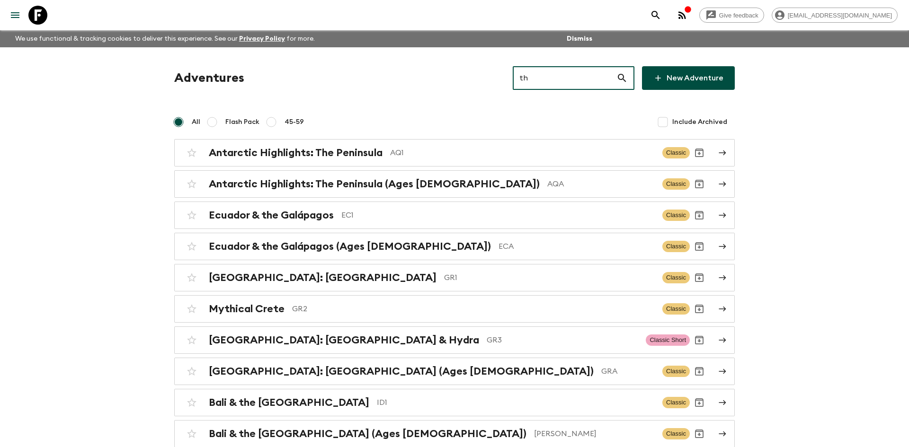
type input "th2"
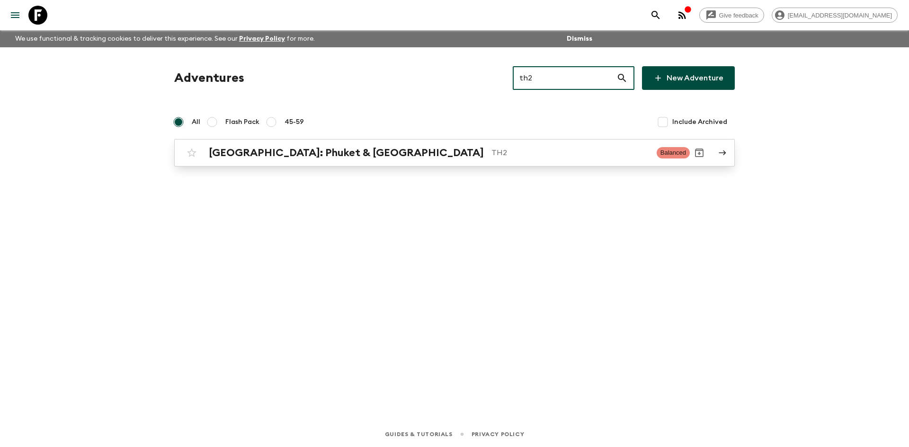
click at [286, 154] on h2 "[GEOGRAPHIC_DATA]: Phuket & [GEOGRAPHIC_DATA]" at bounding box center [346, 153] width 275 height 12
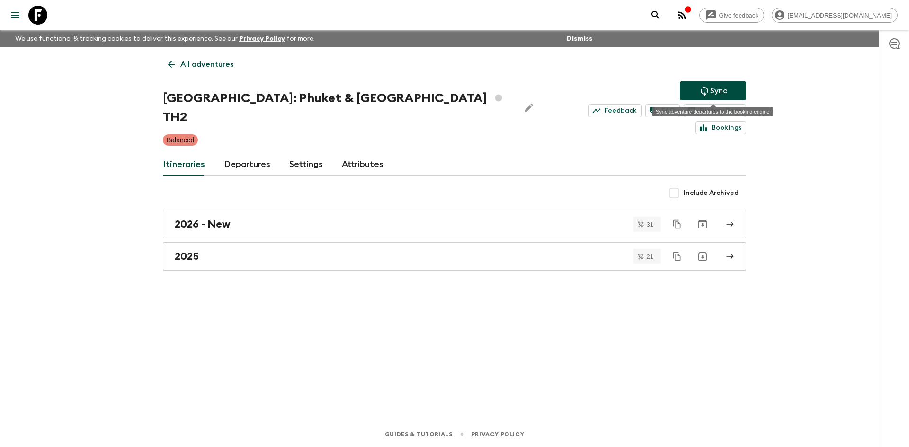
click at [719, 85] on p "Sync" at bounding box center [718, 90] width 17 height 11
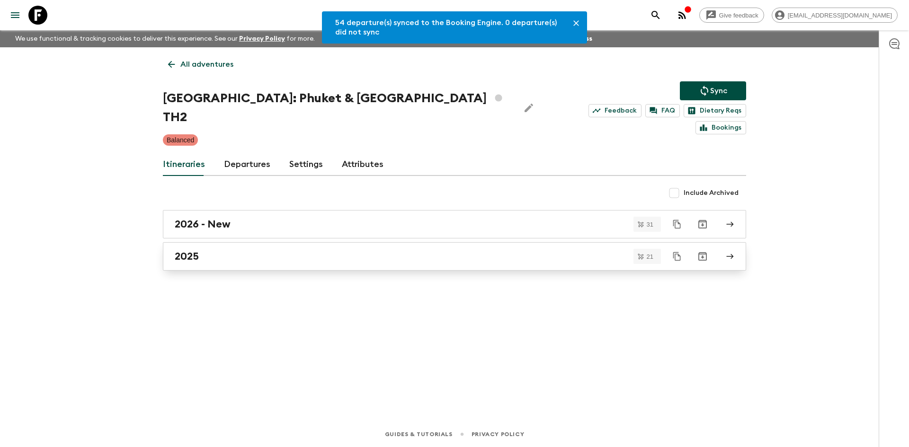
click at [210, 250] on div "2025" at bounding box center [445, 256] width 541 height 12
